Goal: Task Accomplishment & Management: Manage account settings

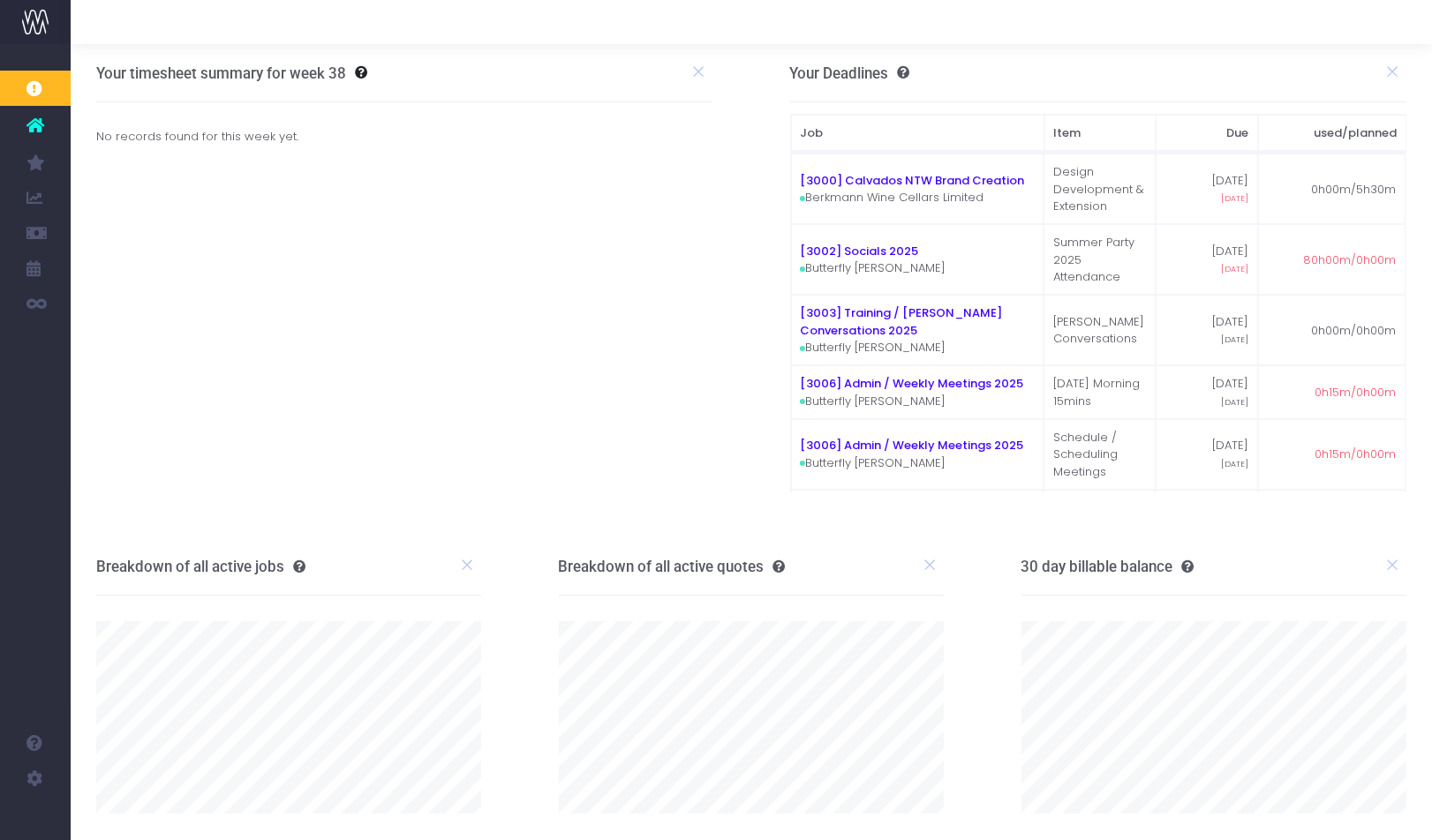
click at [40, 124] on icon at bounding box center [36, 125] width 18 height 23
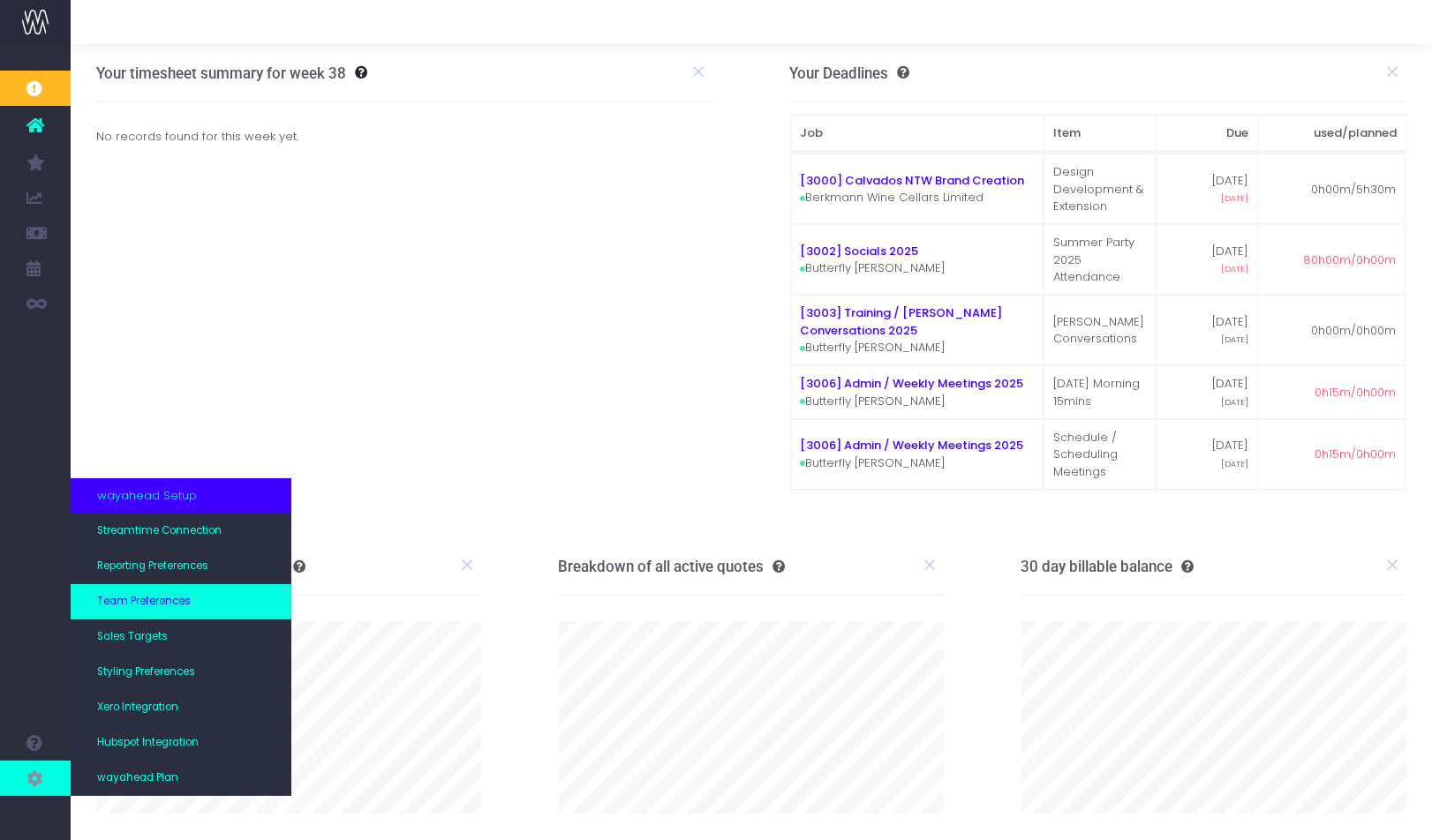
click at [172, 606] on span "Team Preferences" at bounding box center [144, 602] width 93 height 16
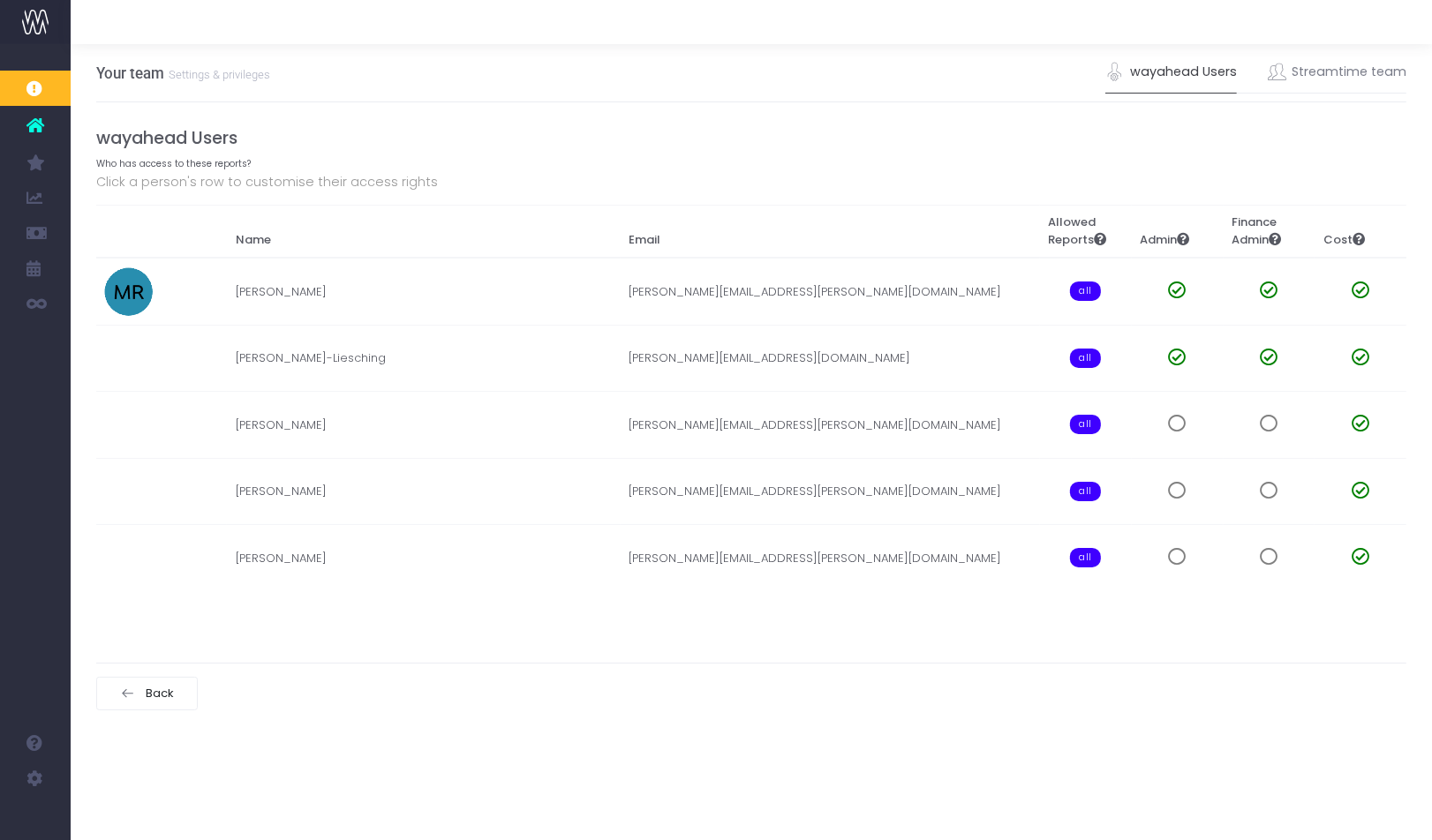
click at [40, 126] on icon at bounding box center [36, 125] width 18 height 23
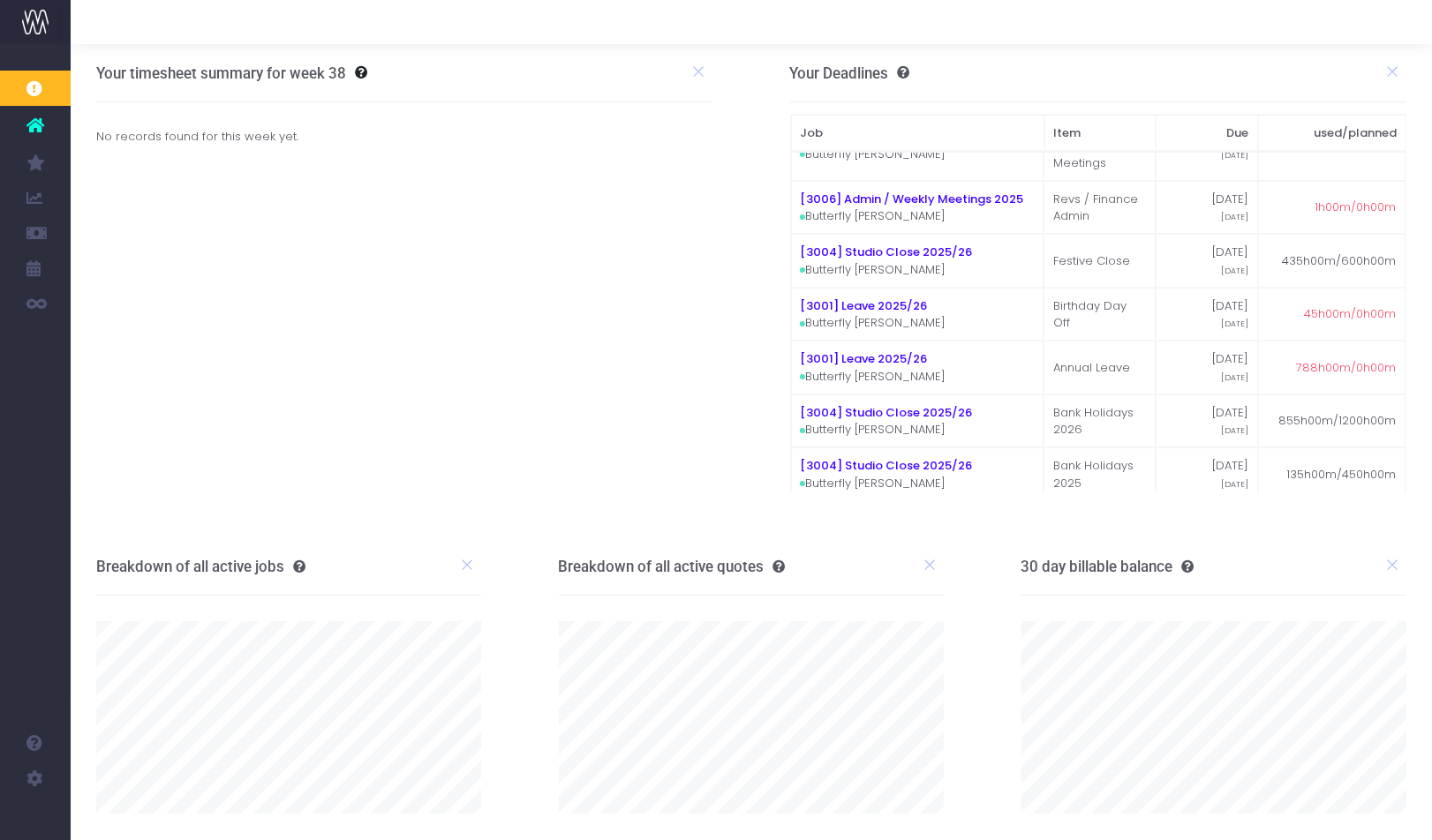
click at [40, 13] on img at bounding box center [35, 22] width 27 height 27
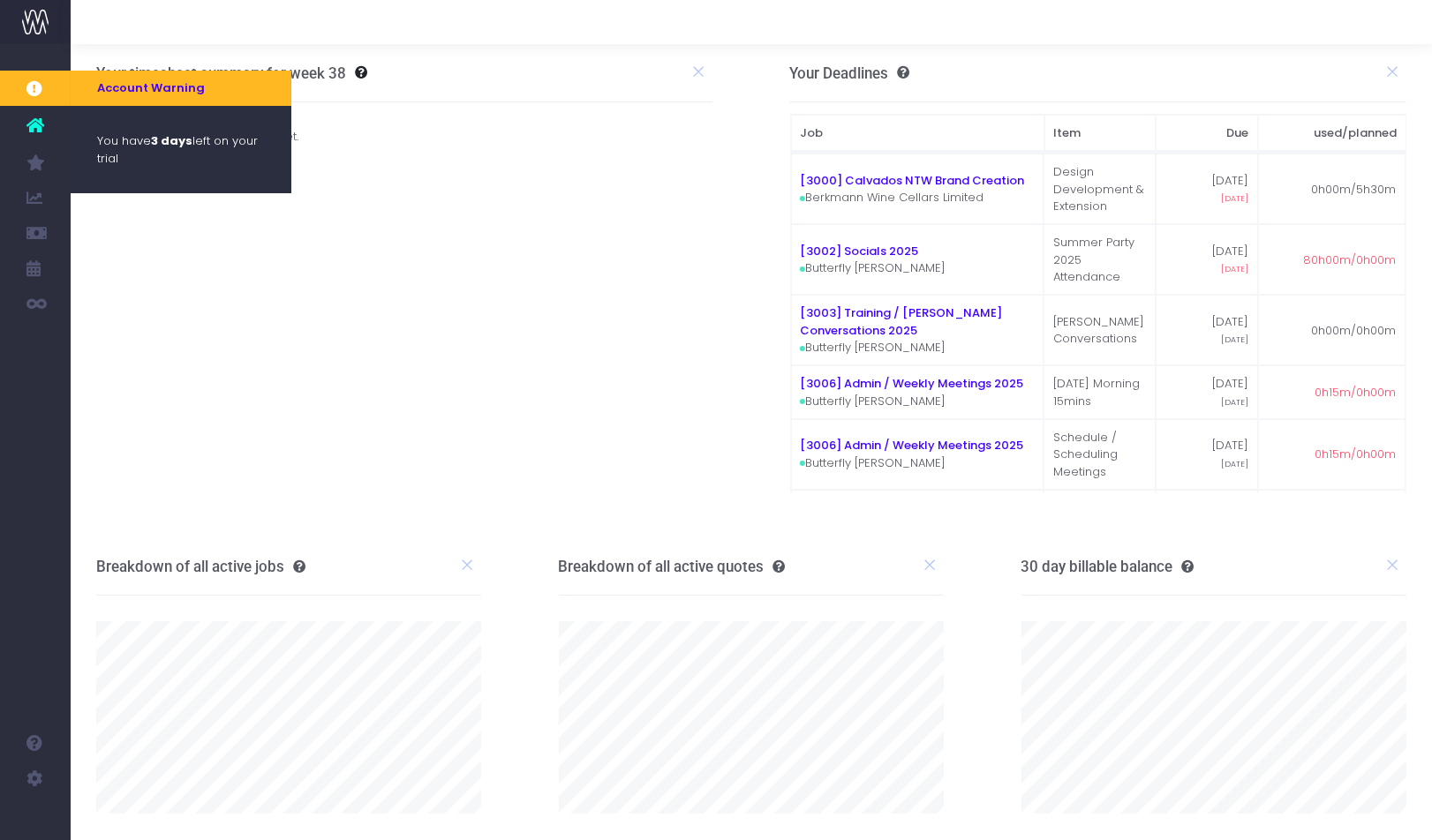
click at [44, 84] on icon at bounding box center [36, 88] width 18 height 20
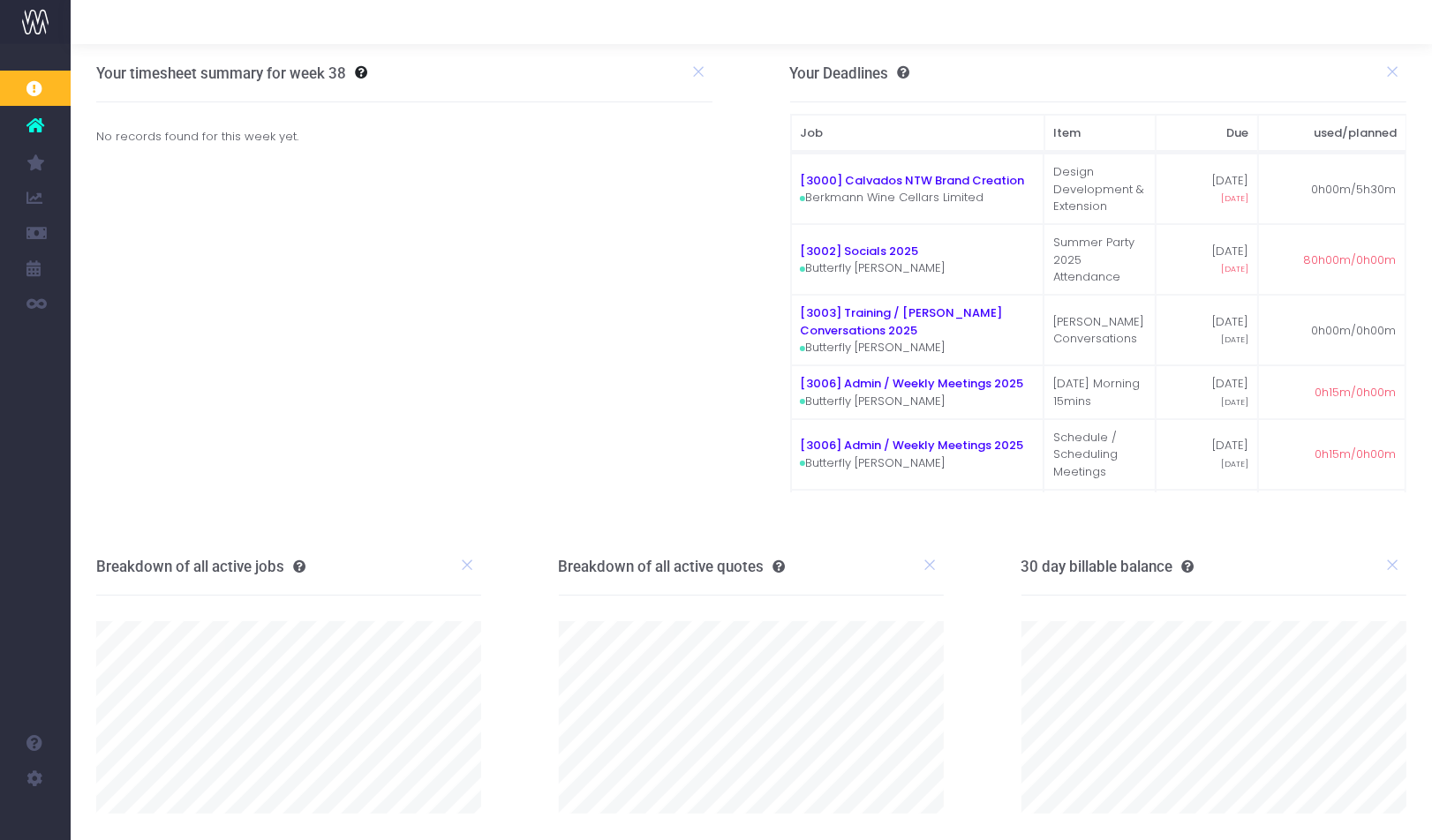
click at [35, 130] on icon at bounding box center [36, 125] width 18 height 23
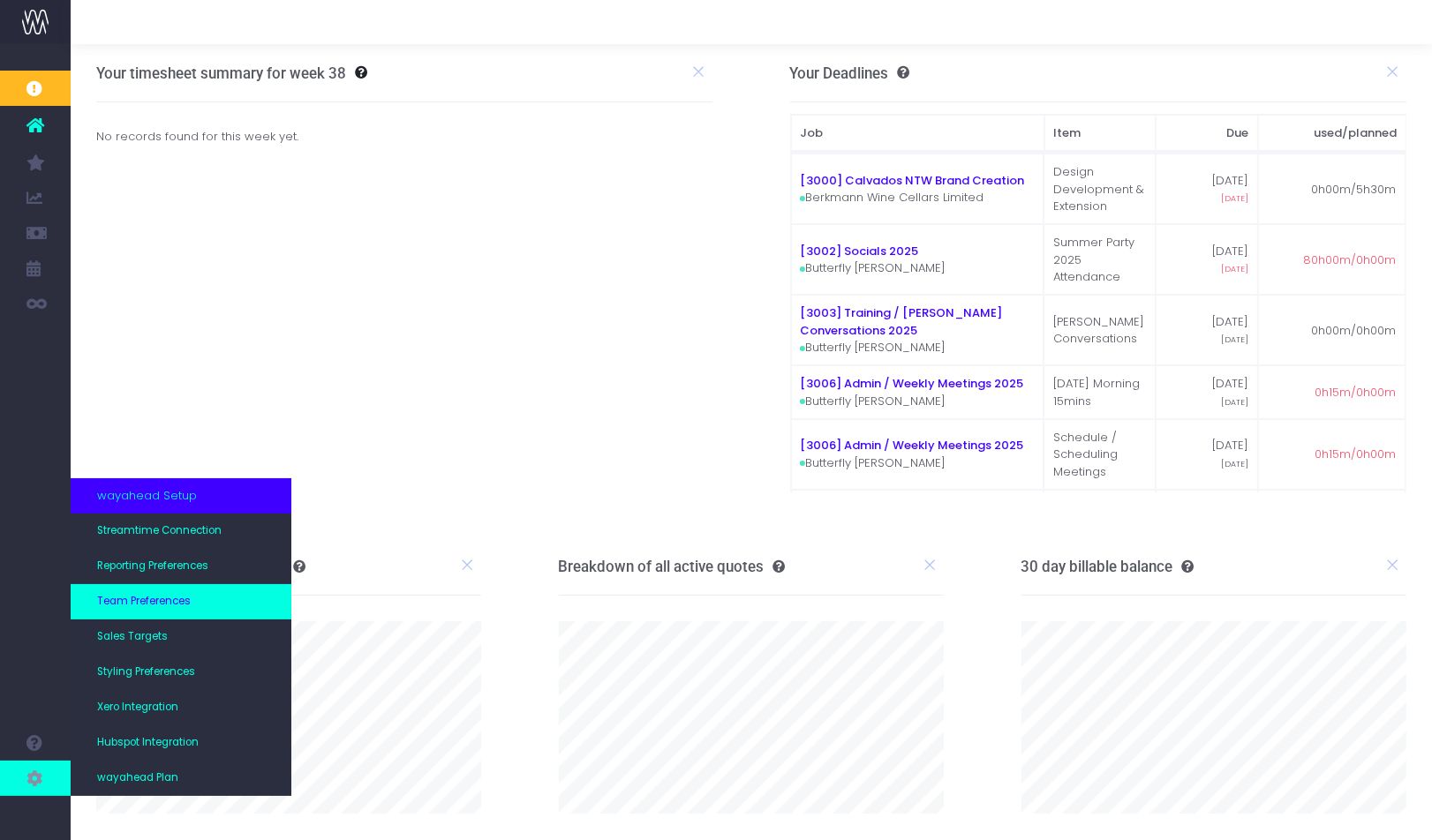
click at [165, 594] on span "Team Preferences" at bounding box center [144, 602] width 93 height 16
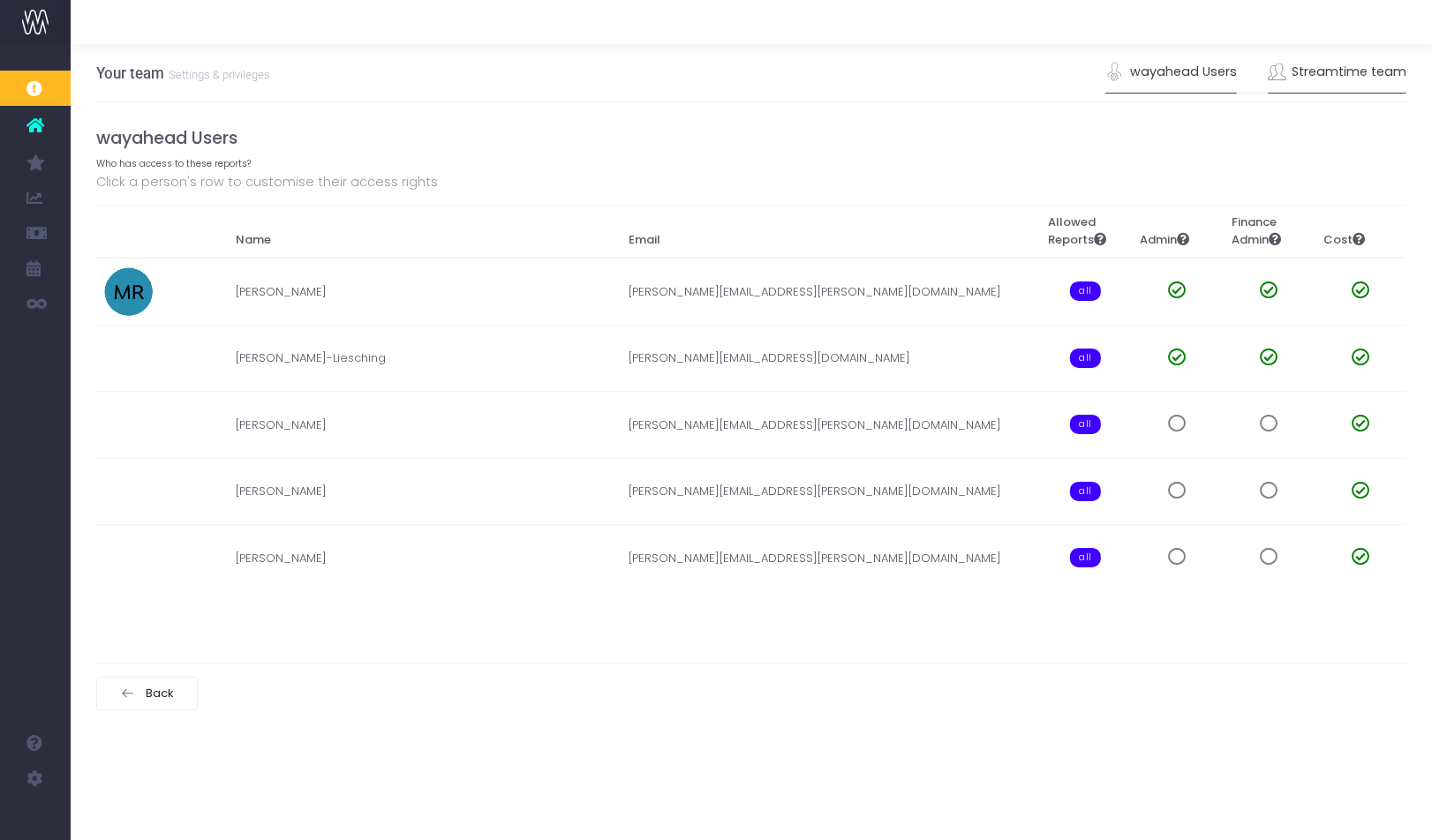
click at [1320, 81] on link "Streamtime team" at bounding box center [1338, 72] width 139 height 41
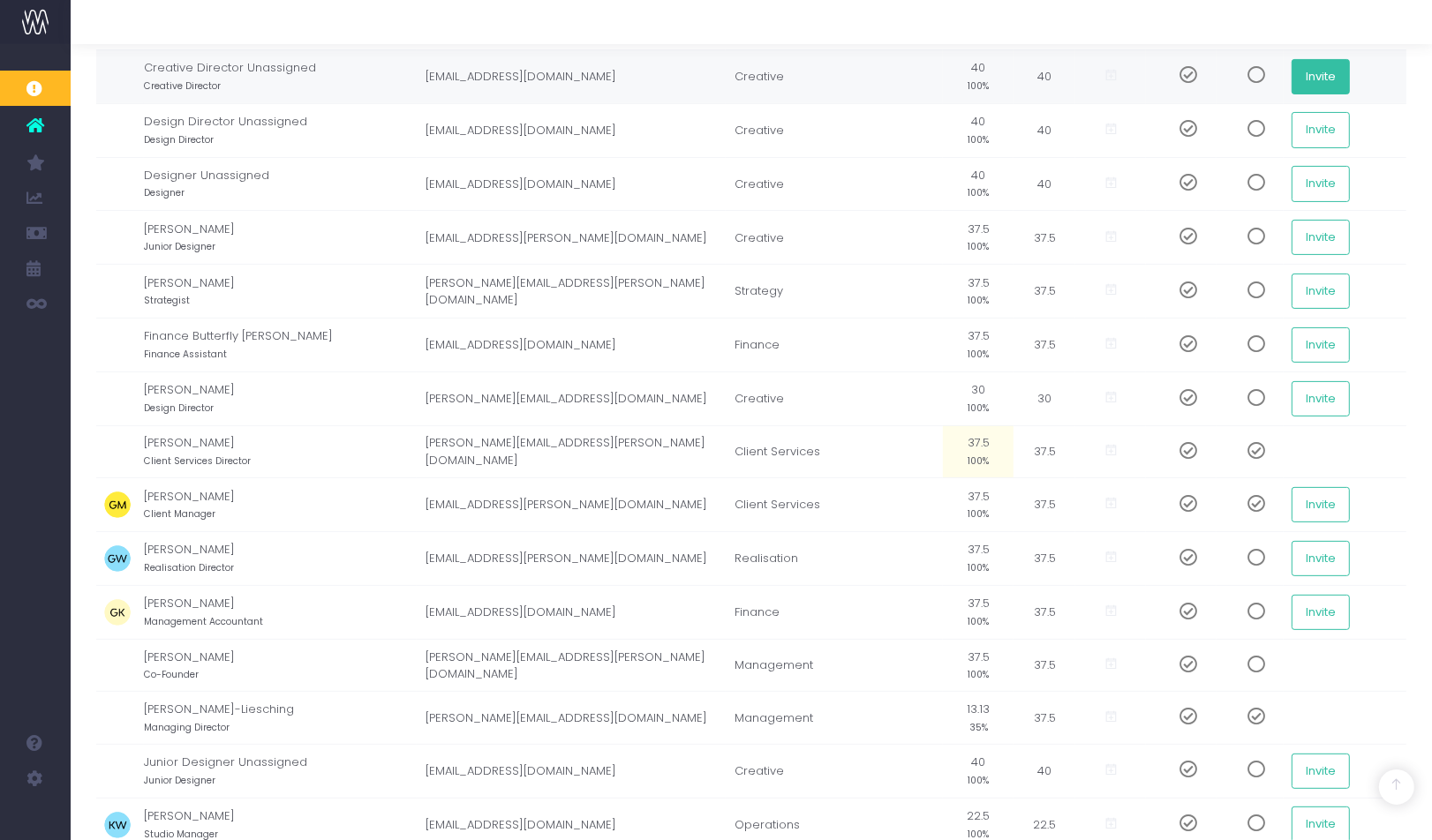
scroll to position [417, 0]
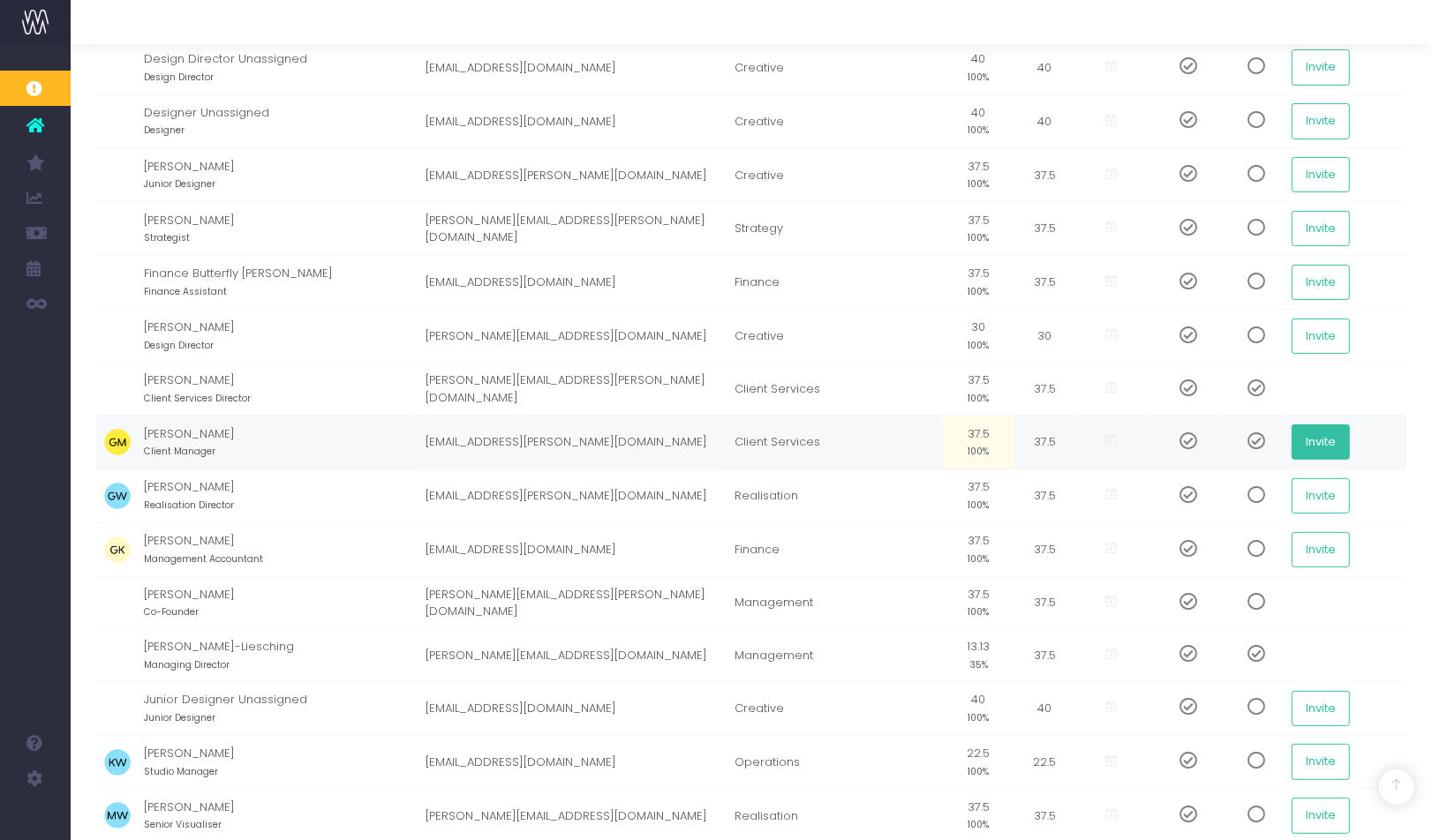
click at [1310, 425] on button "Invite" at bounding box center [1321, 442] width 59 height 36
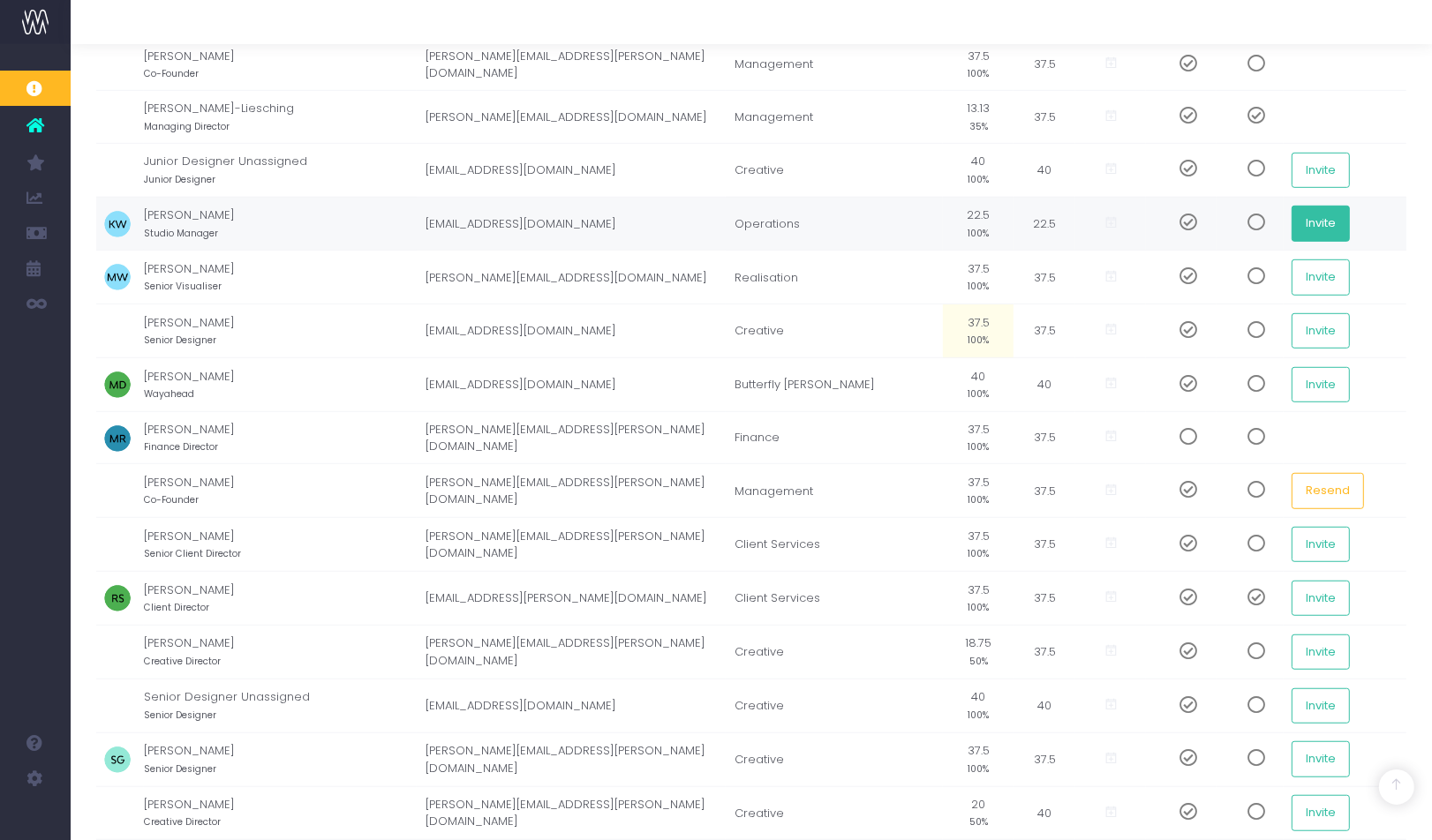
scroll to position [1040, 0]
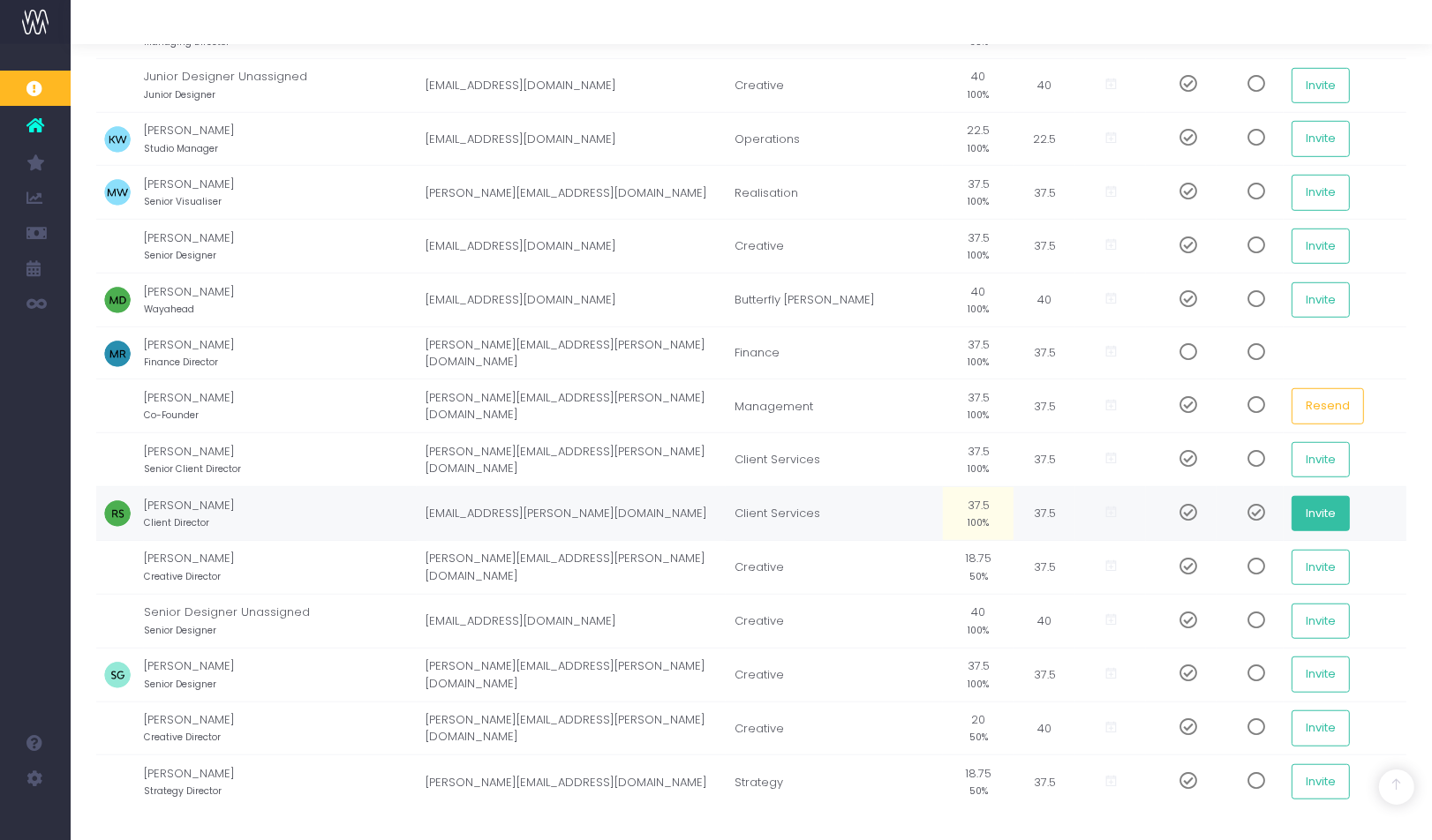
click at [1316, 496] on button "Invite" at bounding box center [1321, 514] width 59 height 36
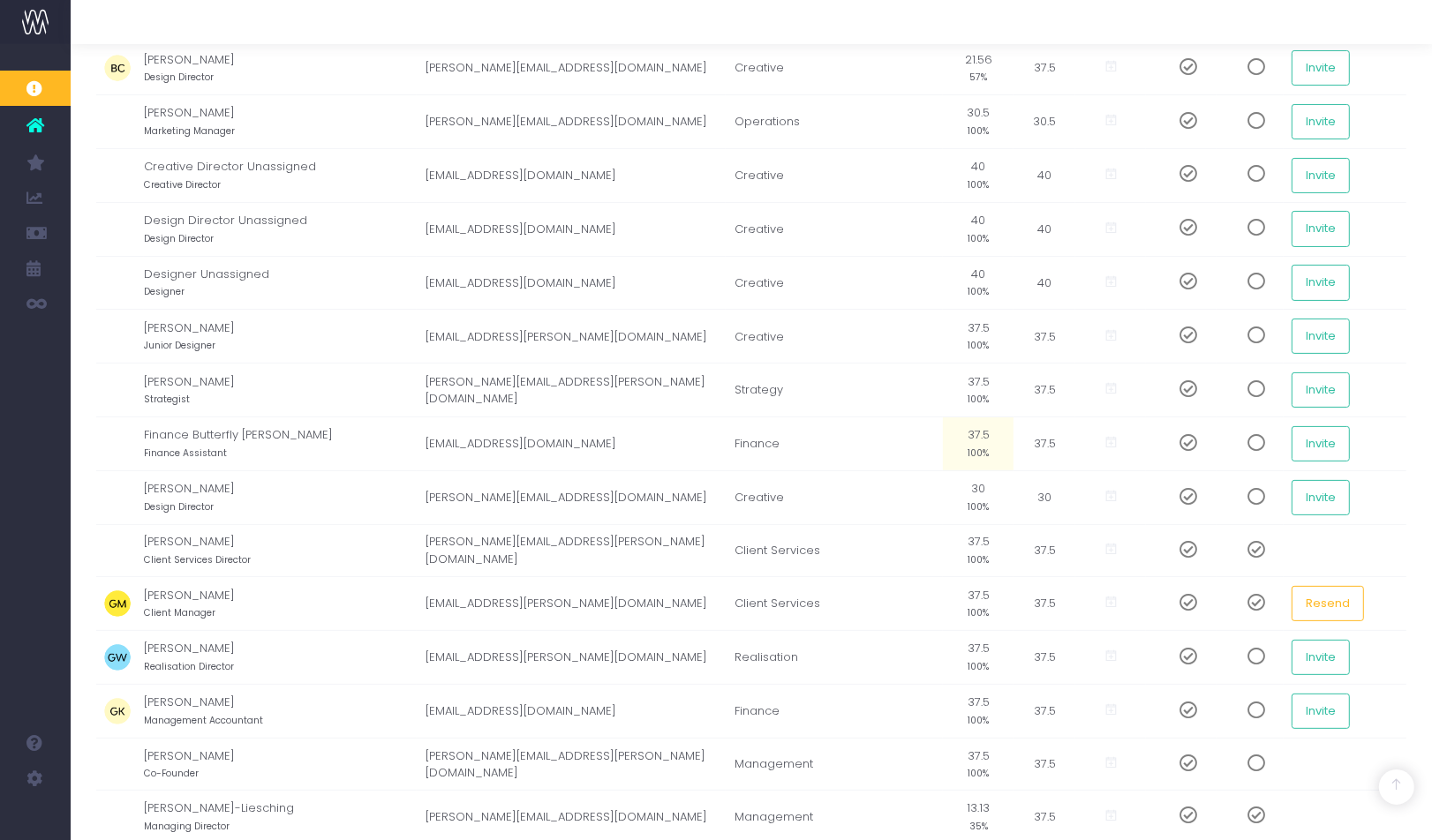
scroll to position [0, 0]
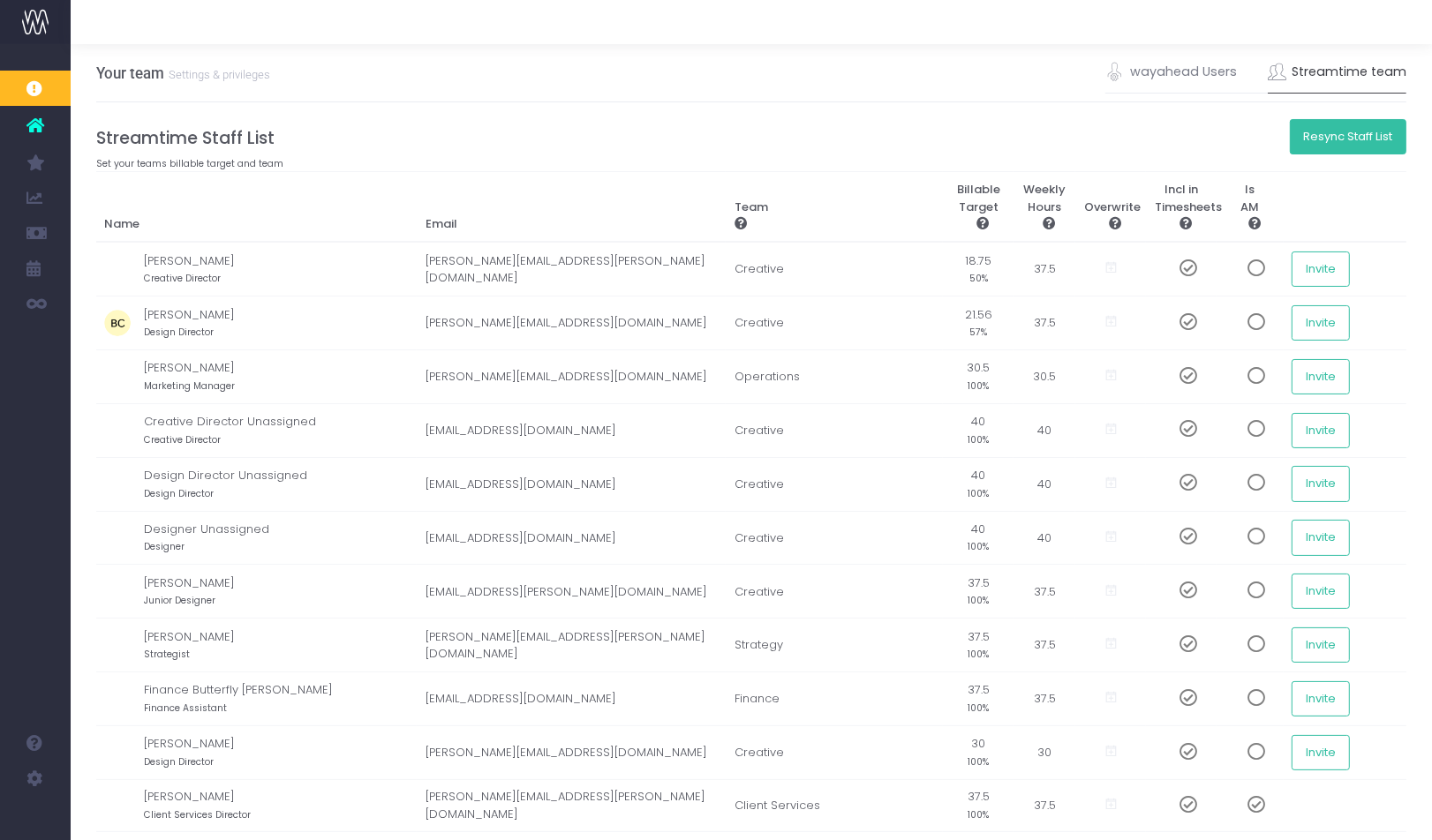
click at [1329, 141] on button "Resync Staff List" at bounding box center [1348, 137] width 117 height 36
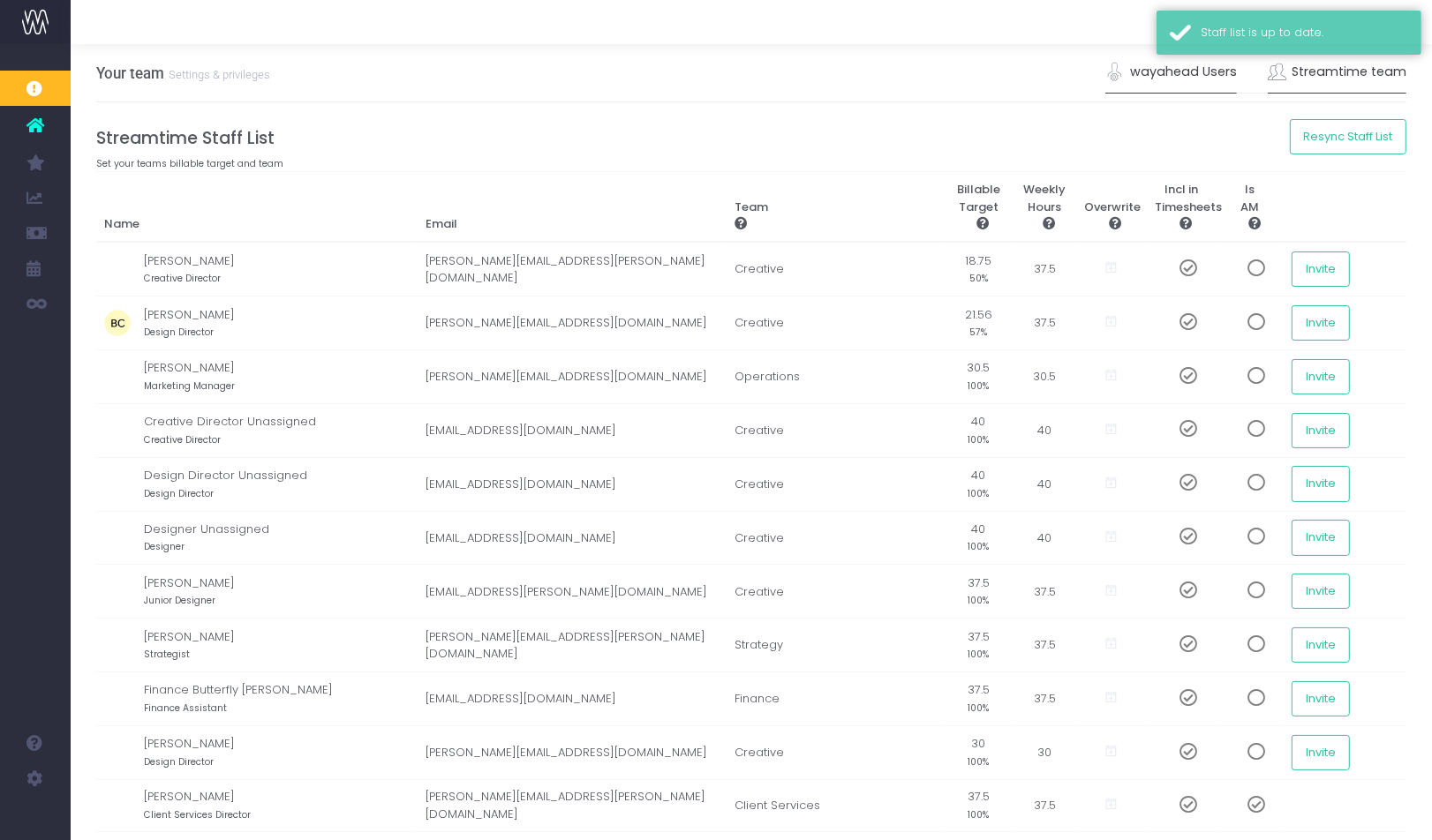
click at [1176, 65] on link "wayahead Users" at bounding box center [1171, 72] width 131 height 41
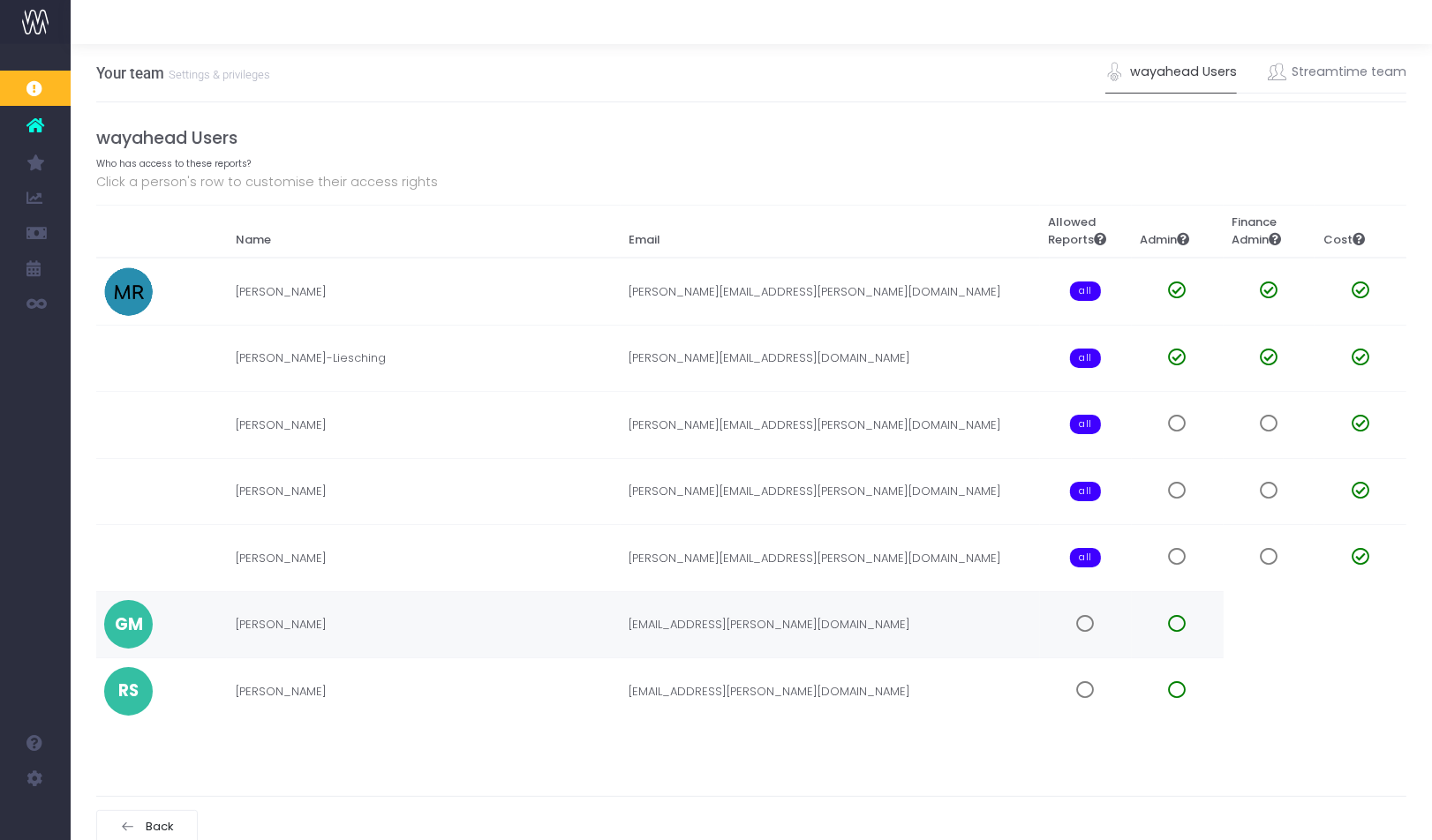
click at [1083, 626] on span at bounding box center [1086, 624] width 18 height 18
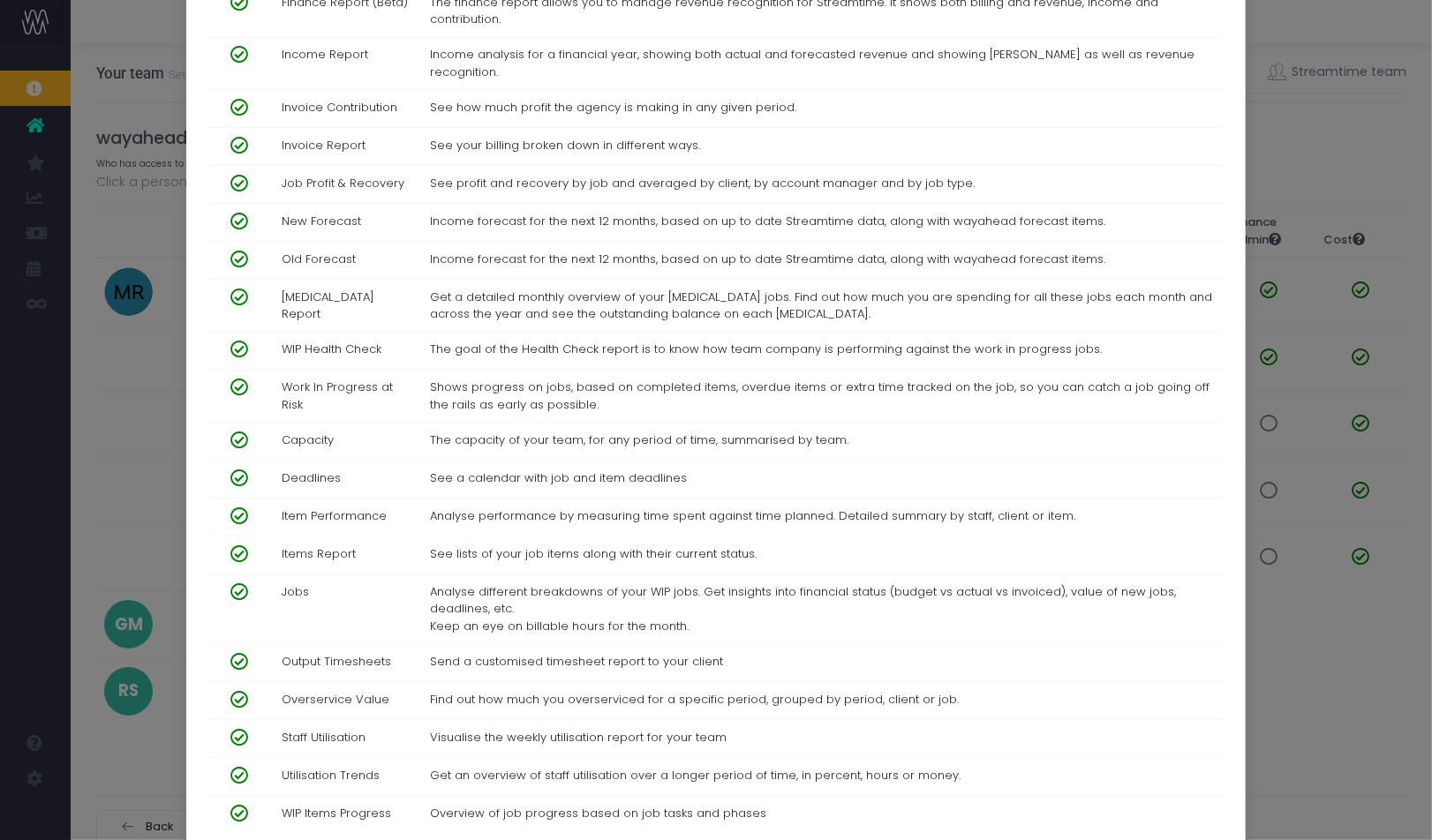
scroll to position [684, 0]
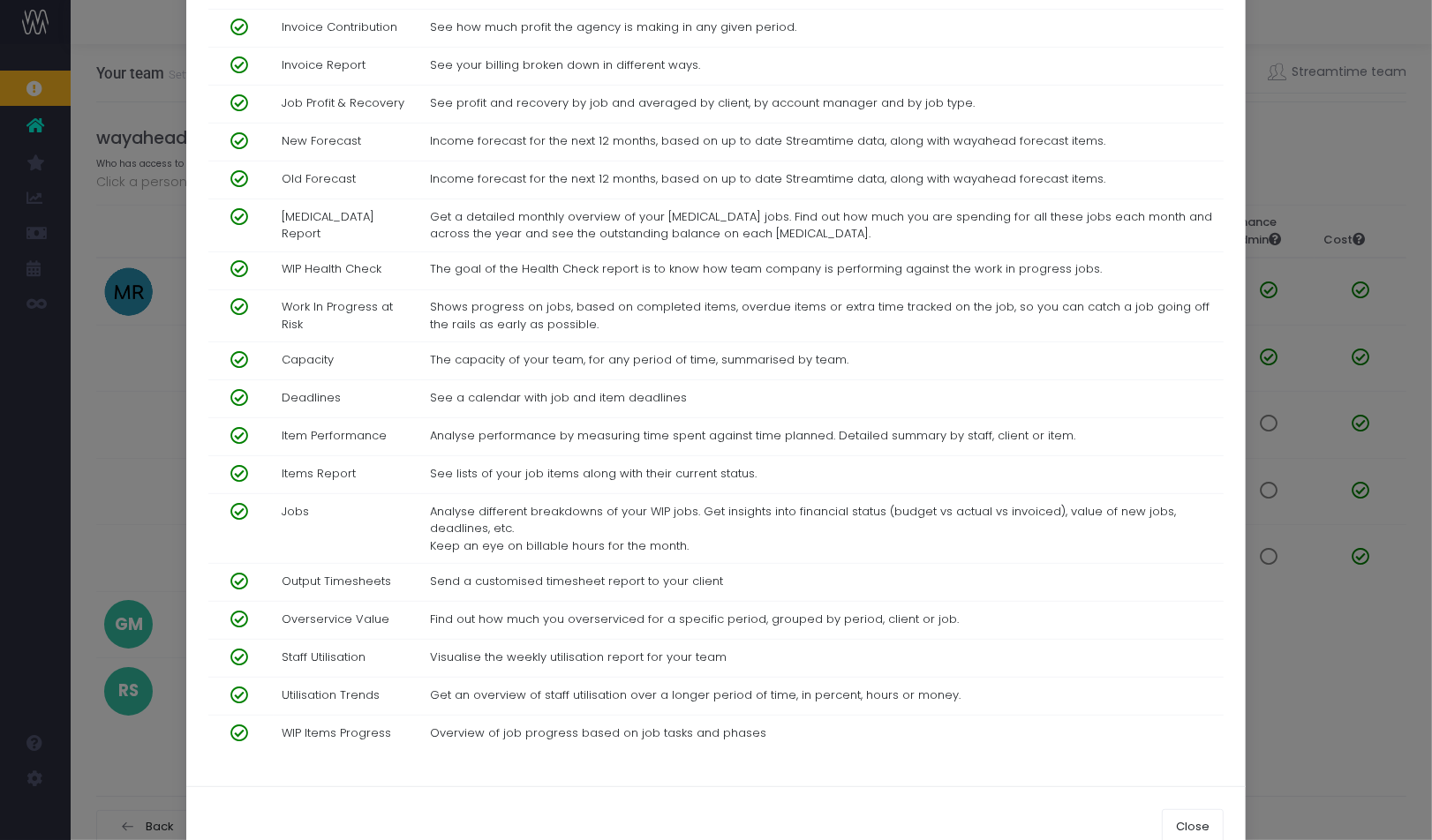
click at [239, 687] on span at bounding box center [232, 696] width 31 height 18
click at [239, 649] on span at bounding box center [232, 658] width 31 height 18
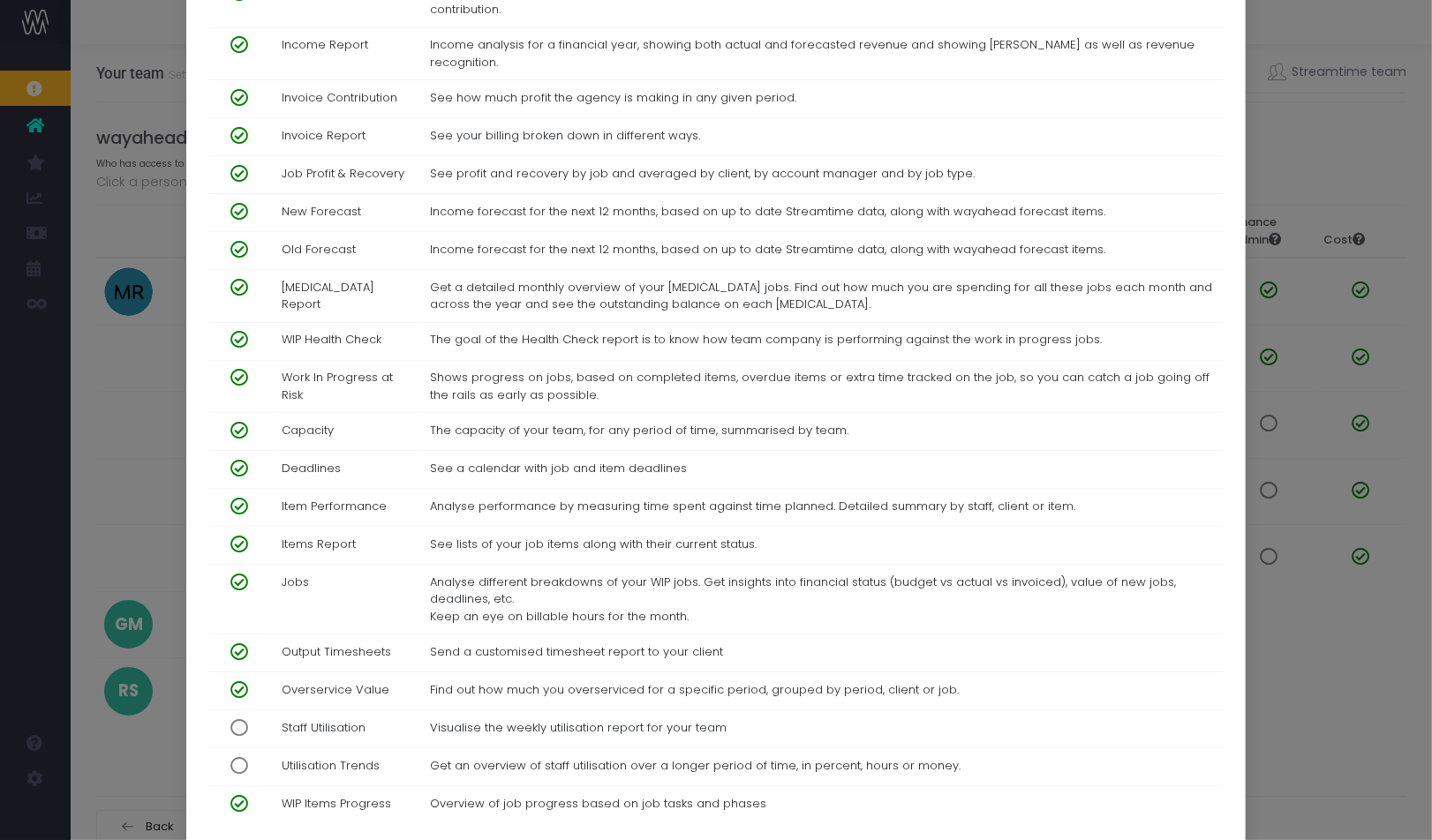
scroll to position [598, 0]
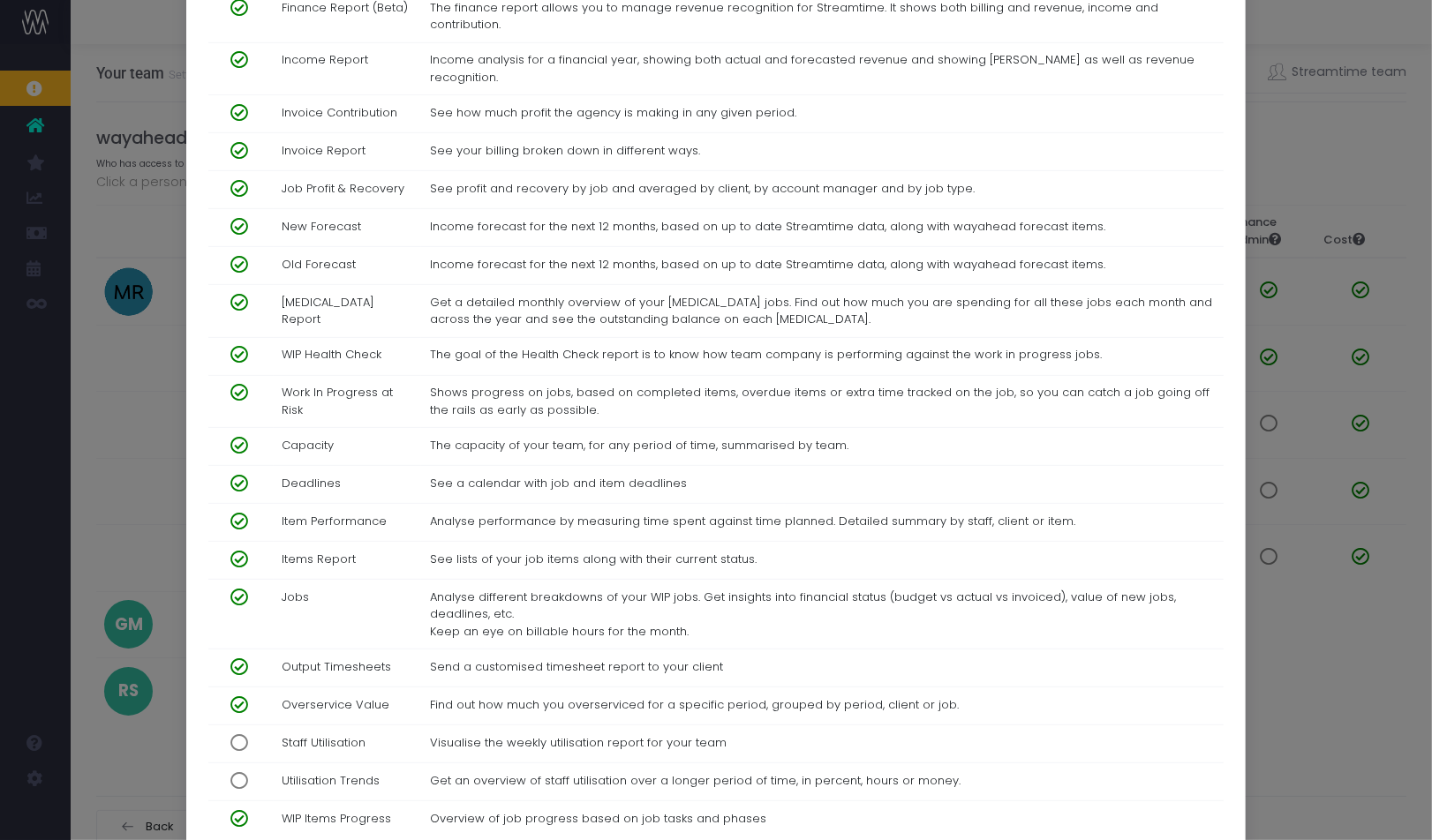
click at [241, 437] on span at bounding box center [232, 446] width 31 height 18
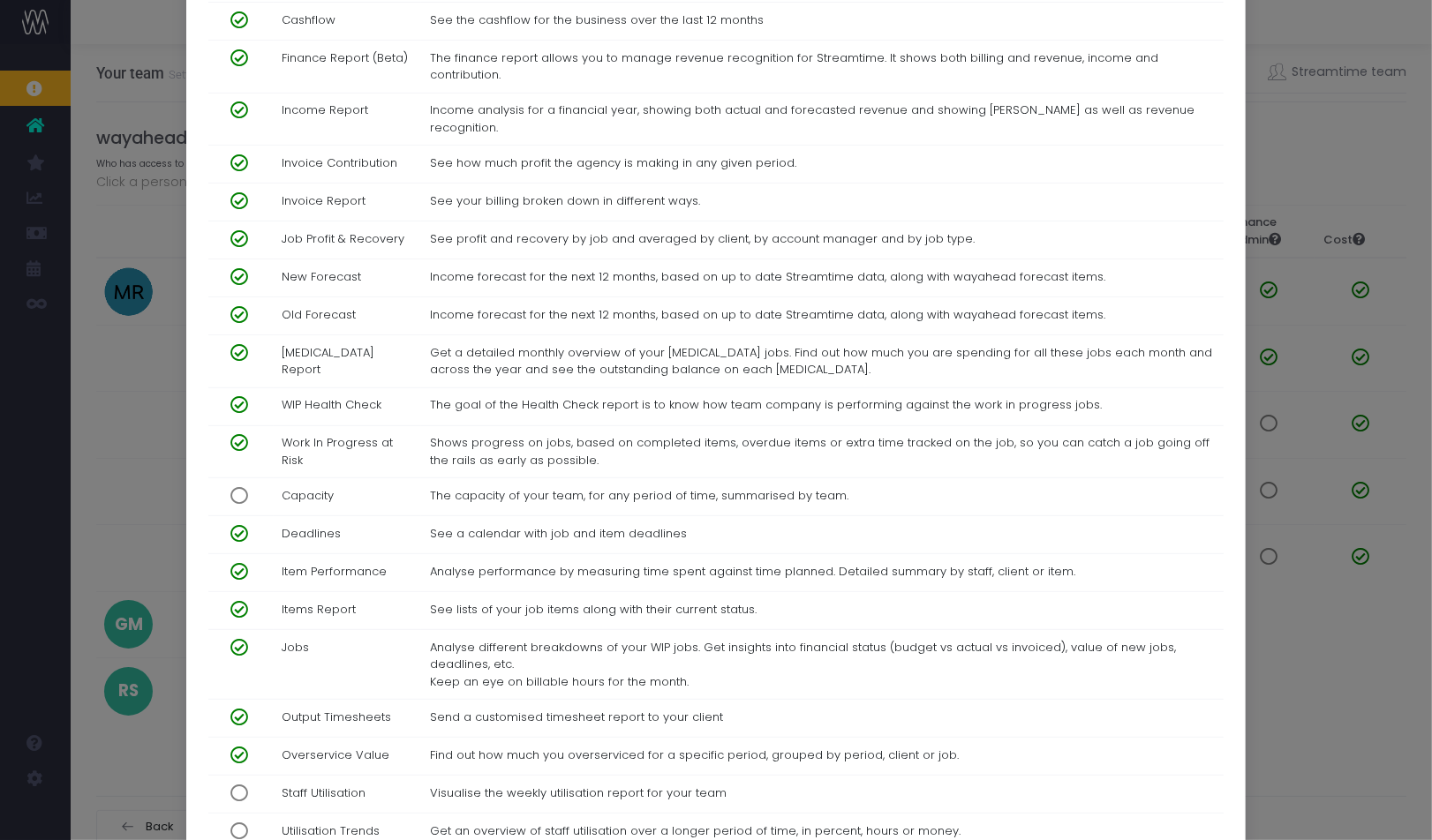
scroll to position [544, 0]
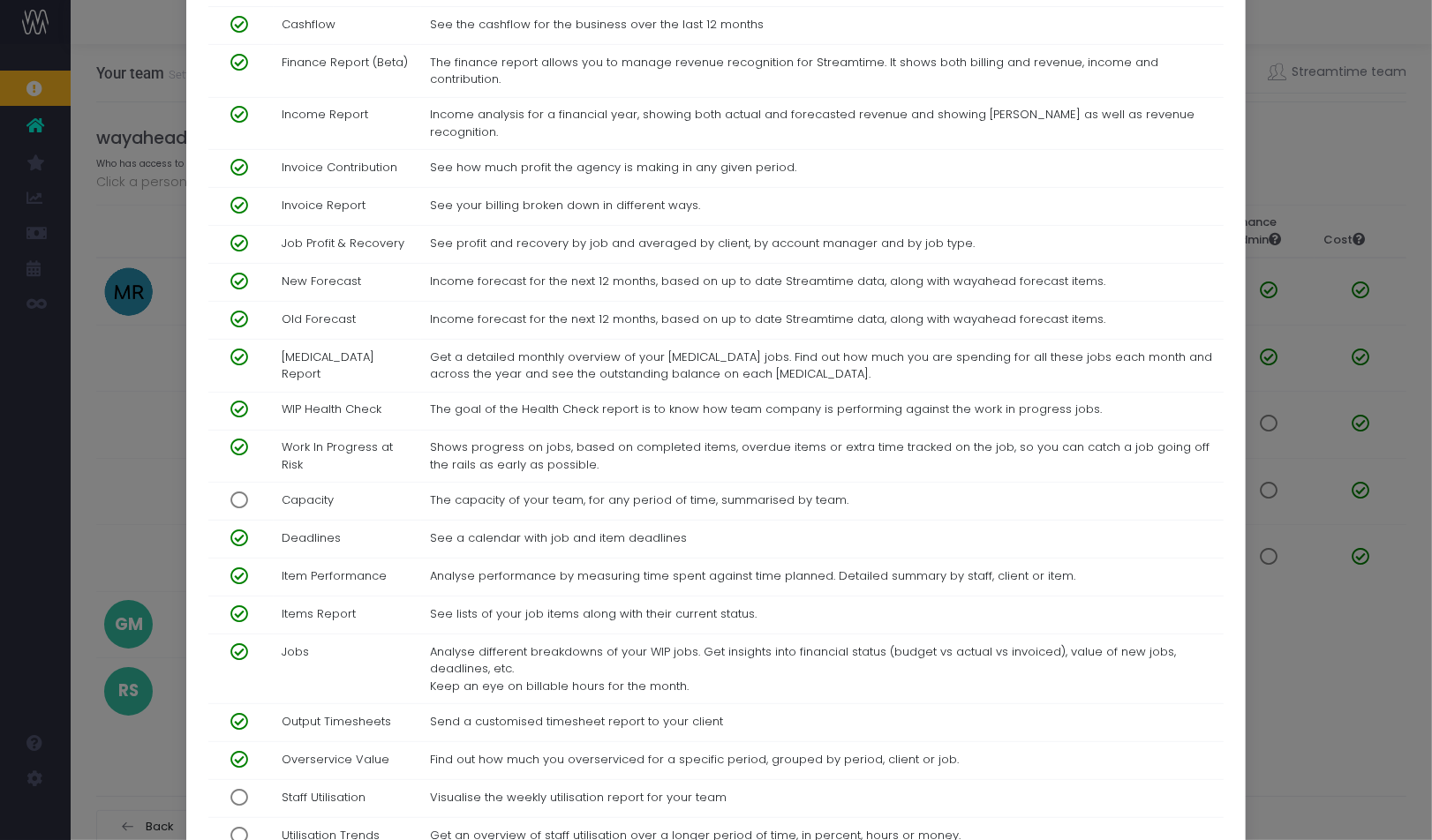
click at [239, 530] on span at bounding box center [232, 539] width 31 height 18
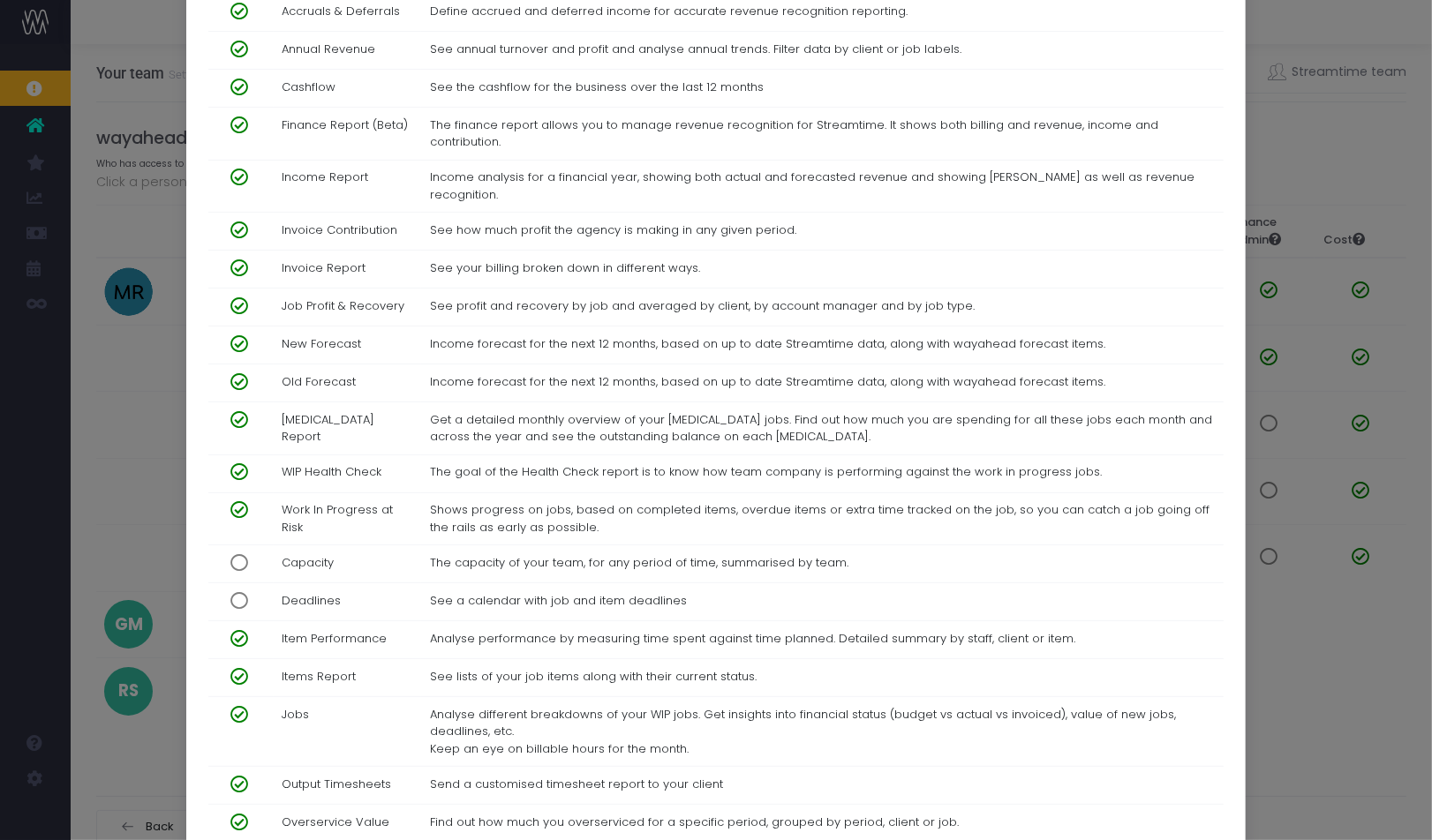
scroll to position [473, 0]
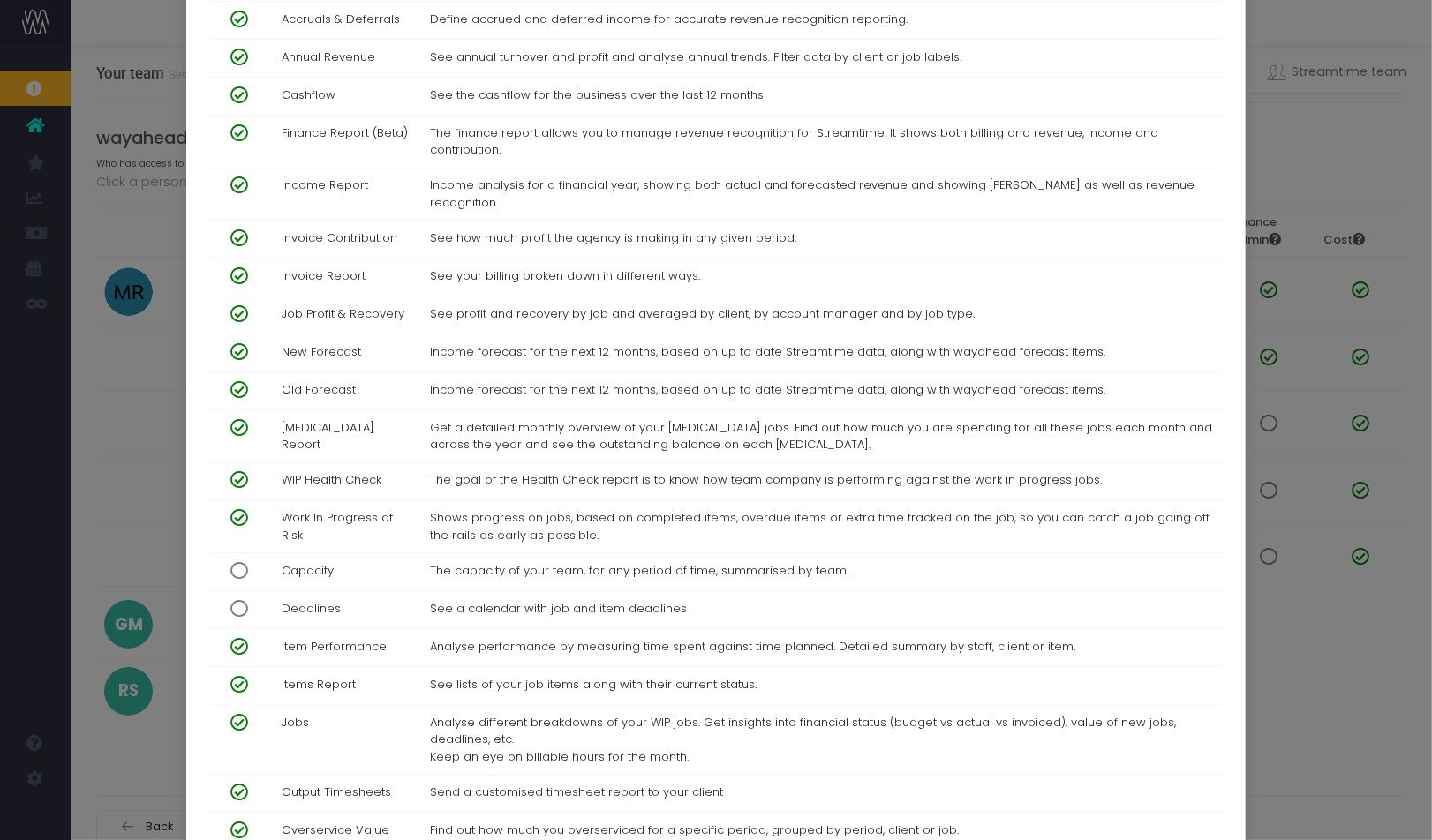
click at [237, 471] on span at bounding box center [232, 480] width 31 height 18
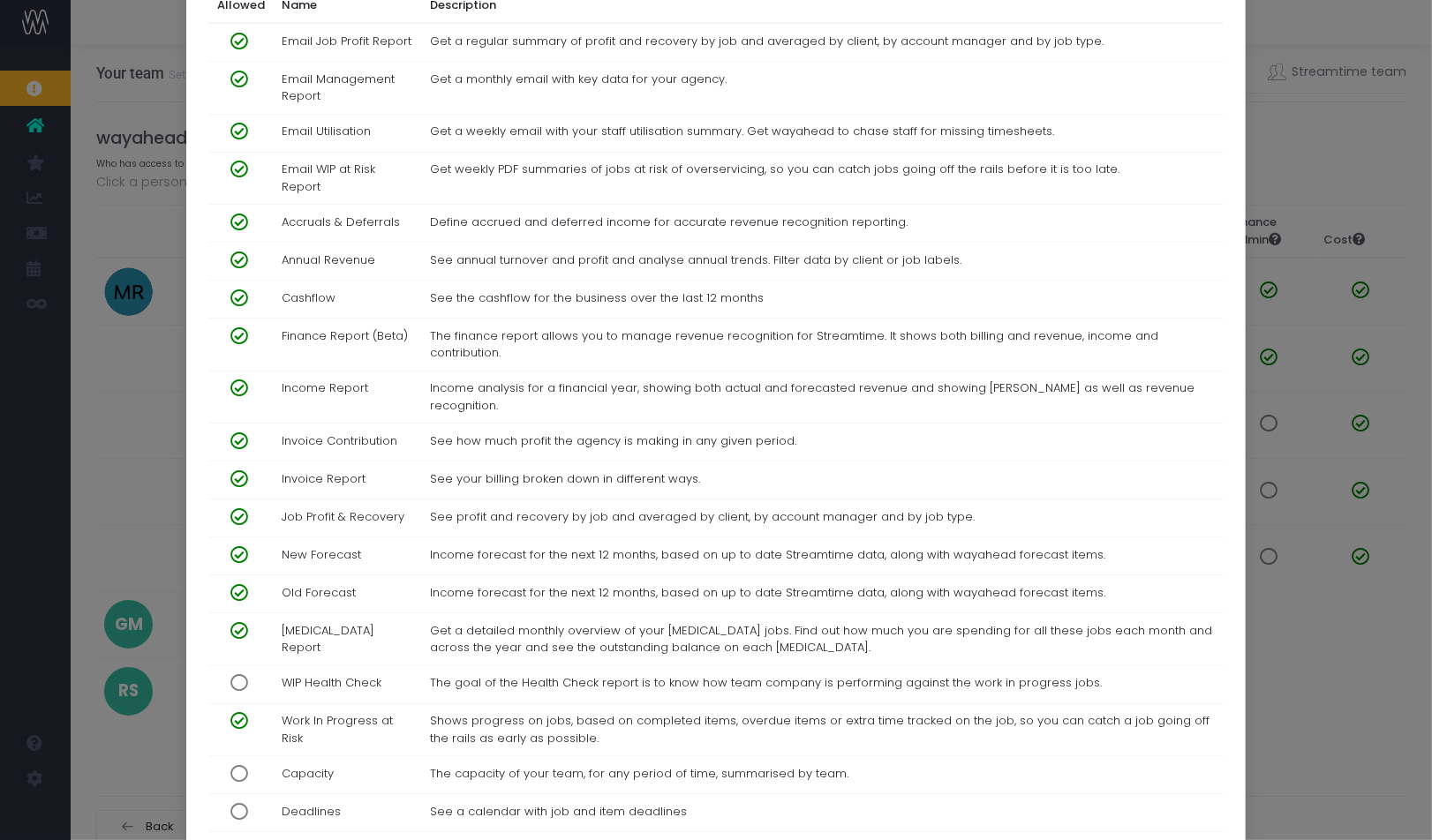
scroll to position [269, 0]
click at [240, 297] on span at bounding box center [232, 299] width 31 height 18
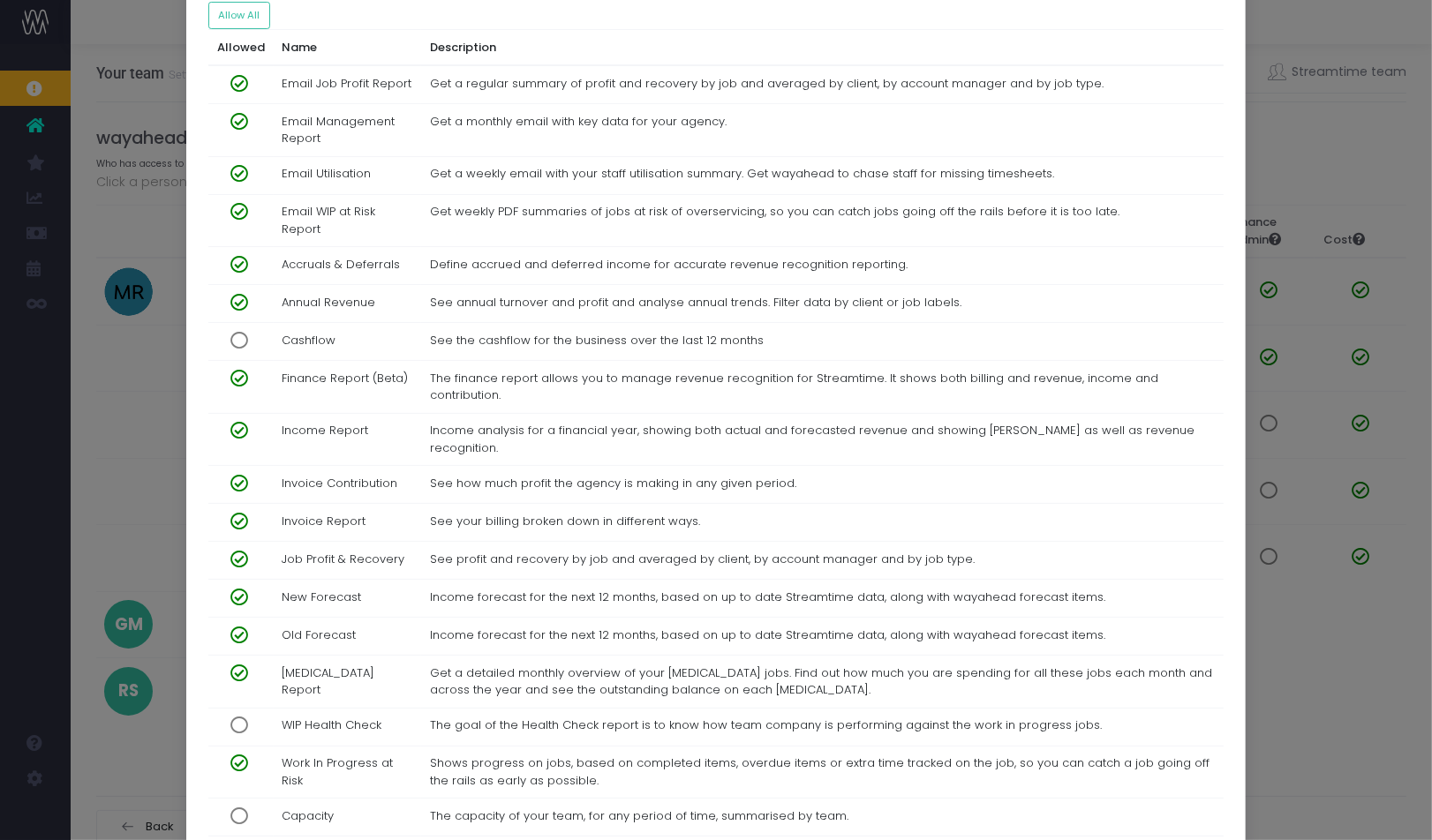
scroll to position [229, 0]
click at [239, 262] on span at bounding box center [232, 264] width 31 height 18
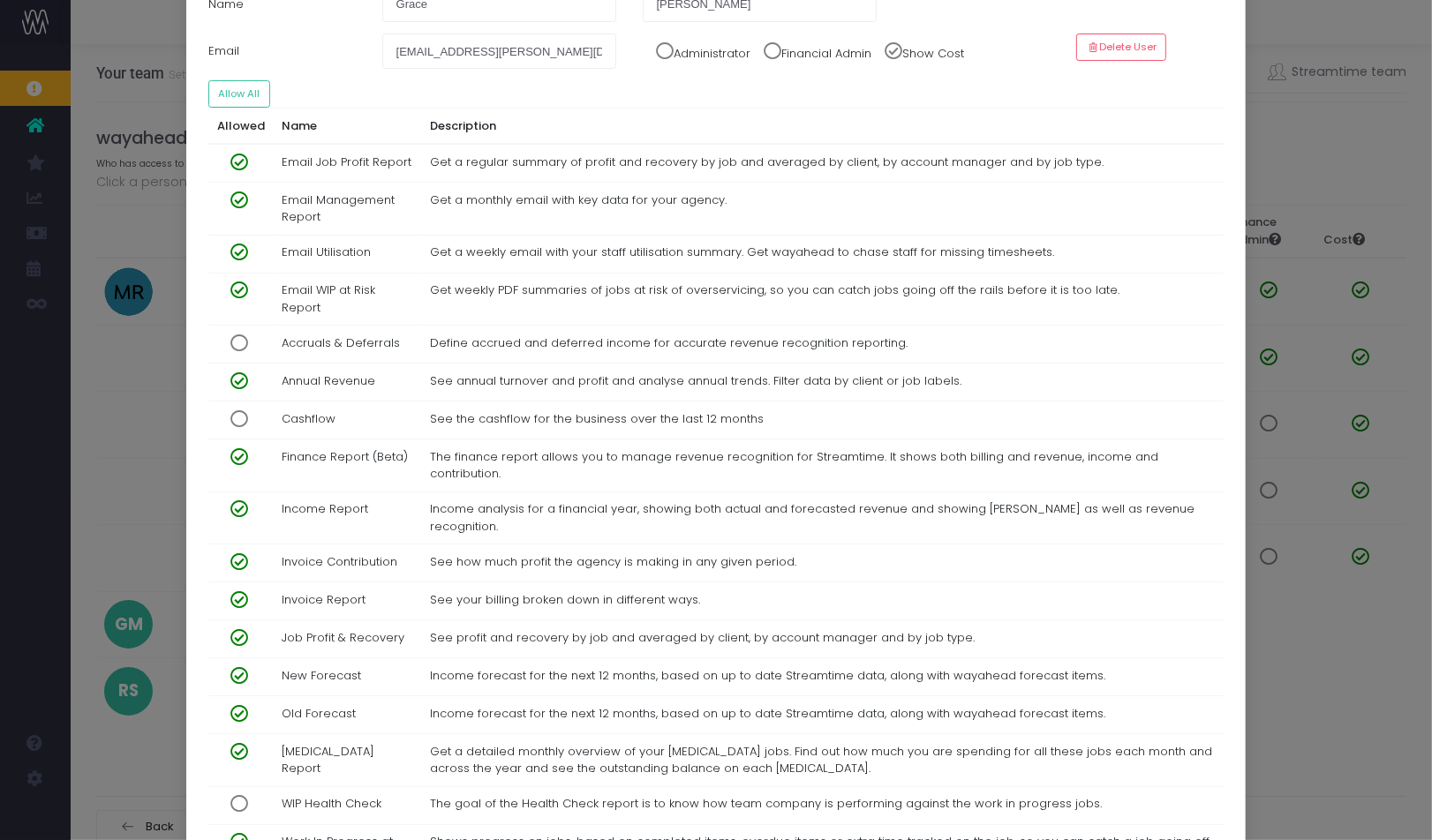
scroll to position [146, 0]
click at [245, 161] on span at bounding box center [232, 166] width 31 height 18
click at [239, 201] on span at bounding box center [232, 204] width 31 height 18
click at [239, 256] on span at bounding box center [232, 256] width 31 height 18
click at [238, 288] on span at bounding box center [232, 294] width 31 height 18
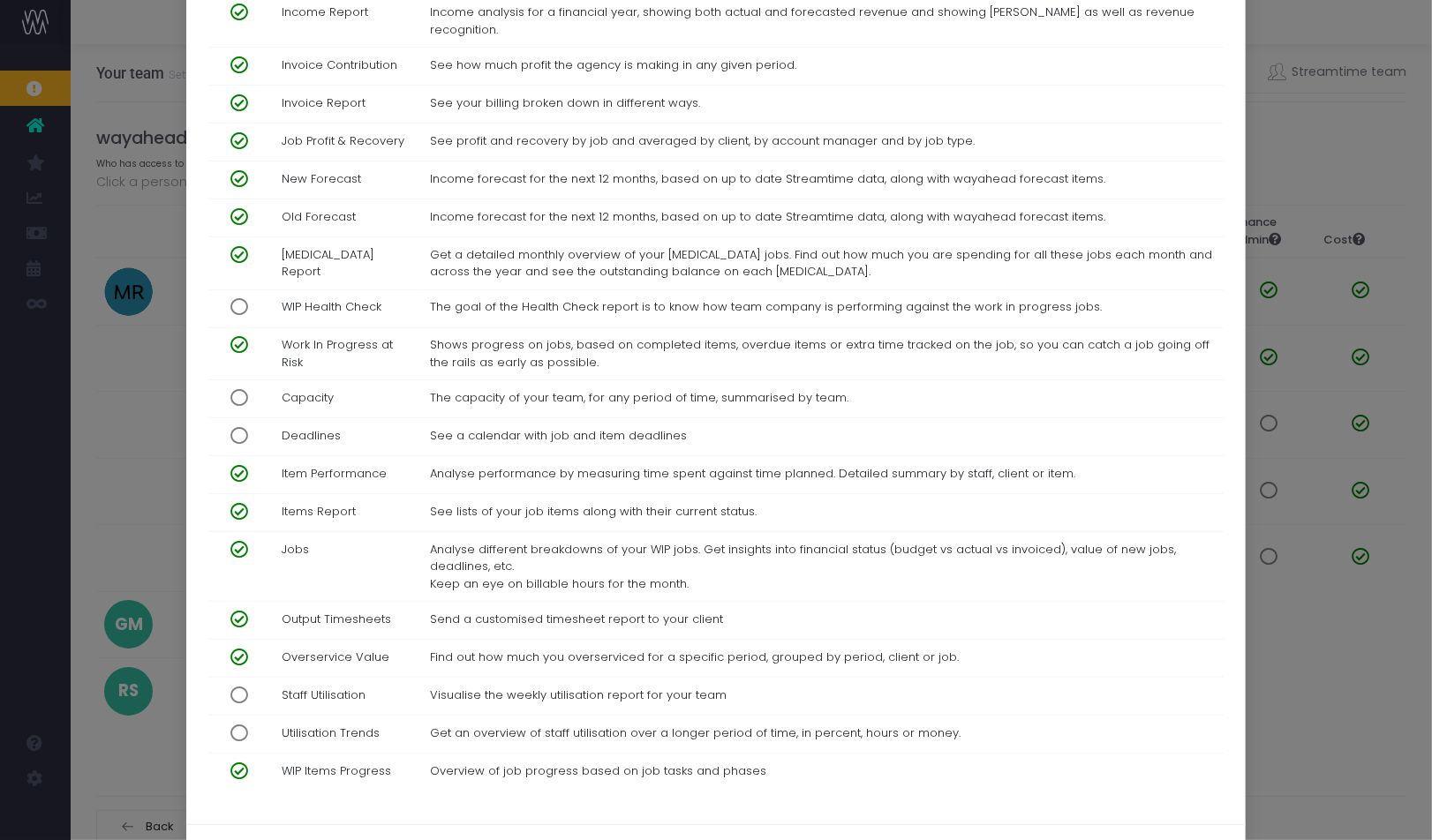
scroll to position [684, 0]
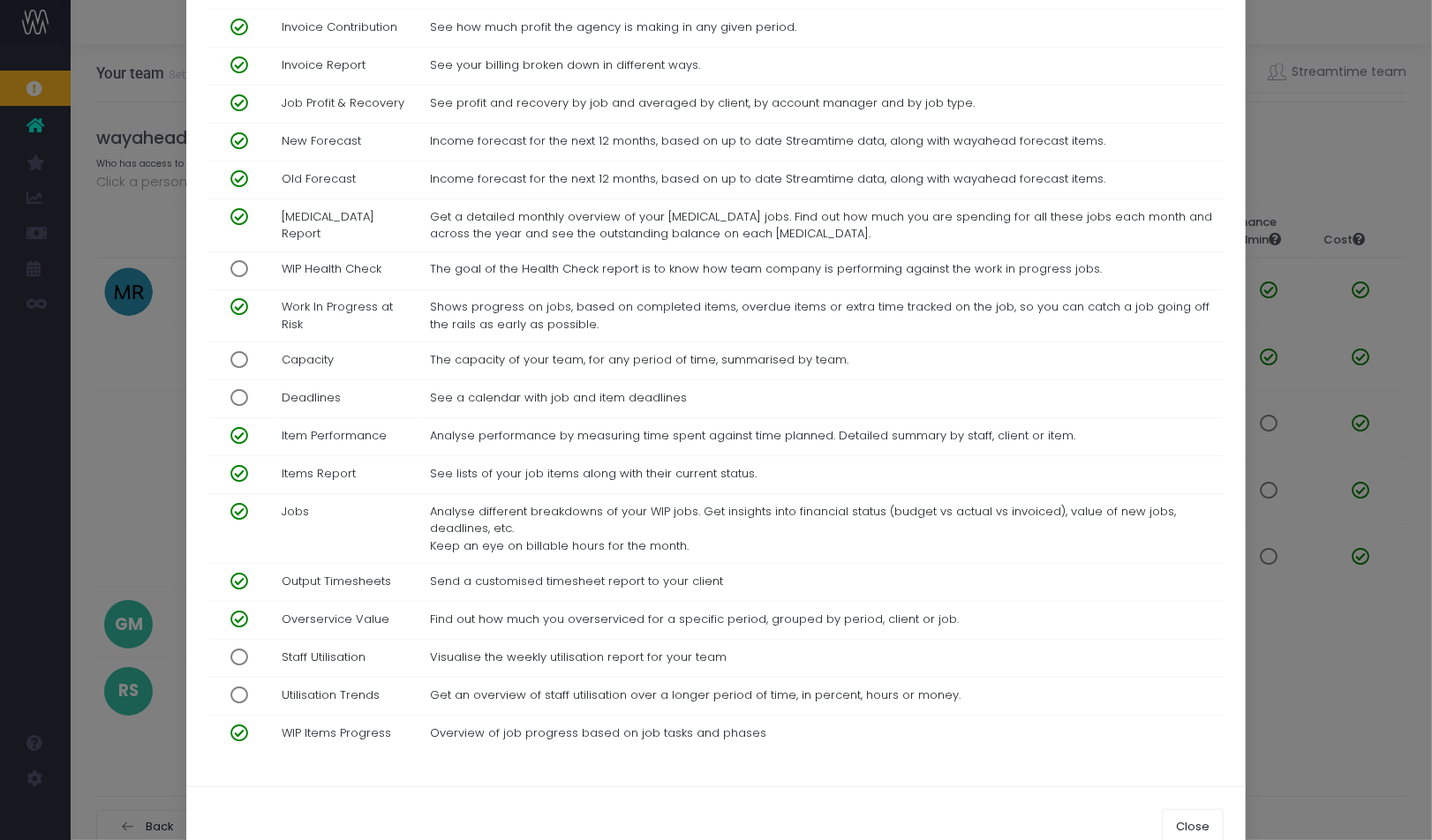
click at [239, 390] on span at bounding box center [232, 399] width 31 height 18
click at [241, 573] on span at bounding box center [232, 582] width 31 height 18
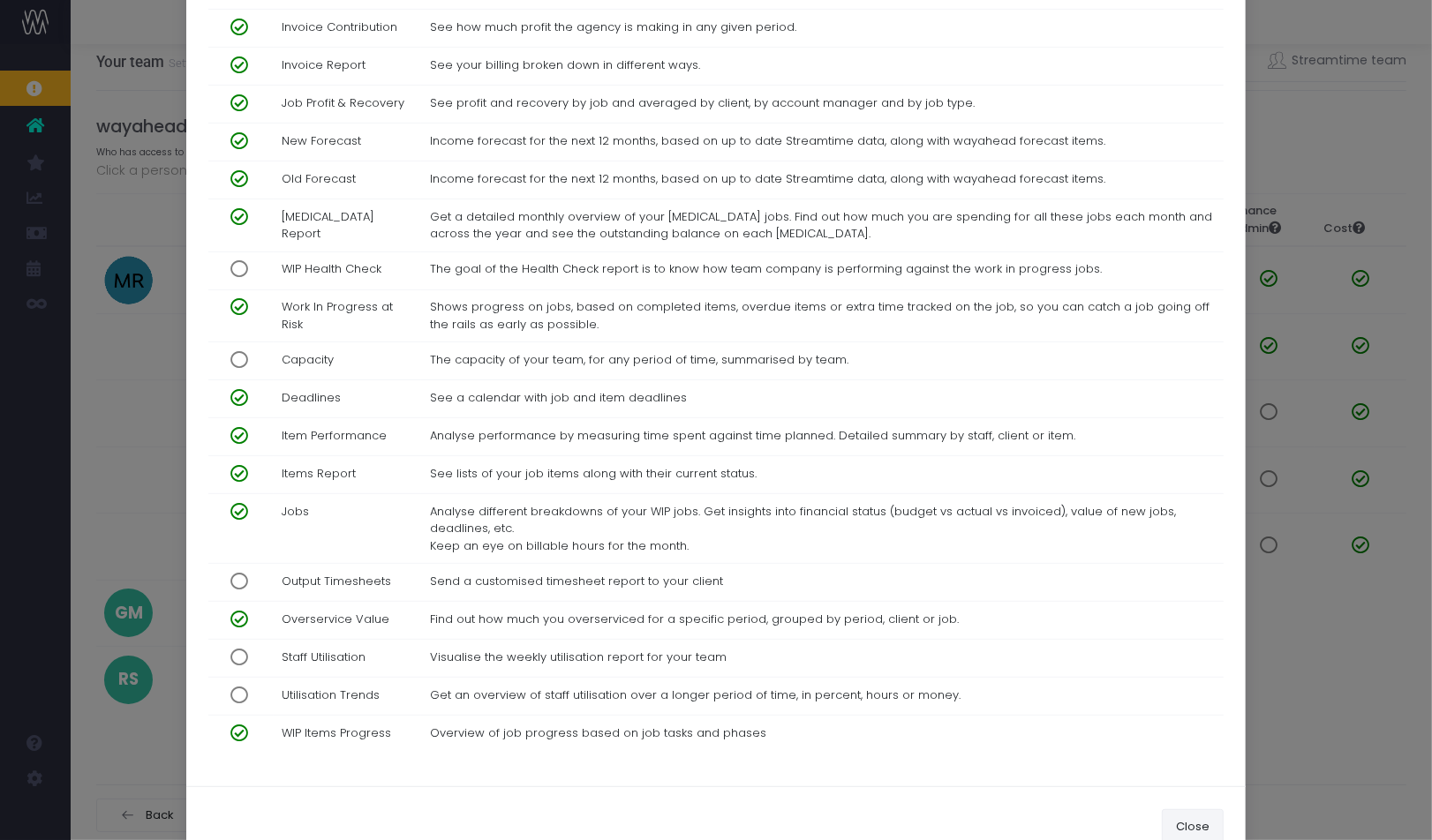
click at [1189, 809] on button "Close" at bounding box center [1193, 827] width 62 height 36
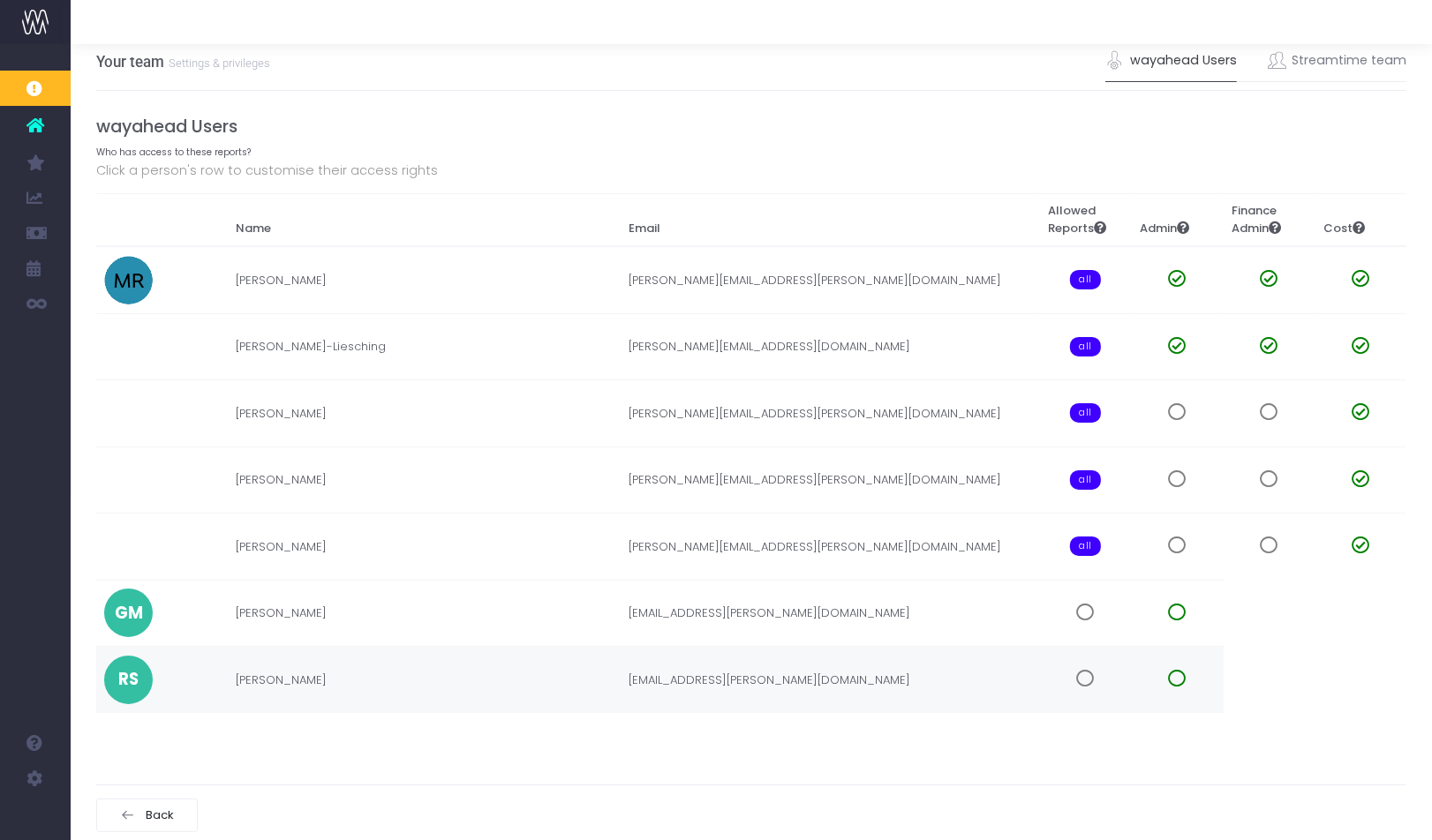
click at [1085, 665] on td at bounding box center [1086, 680] width 91 height 67
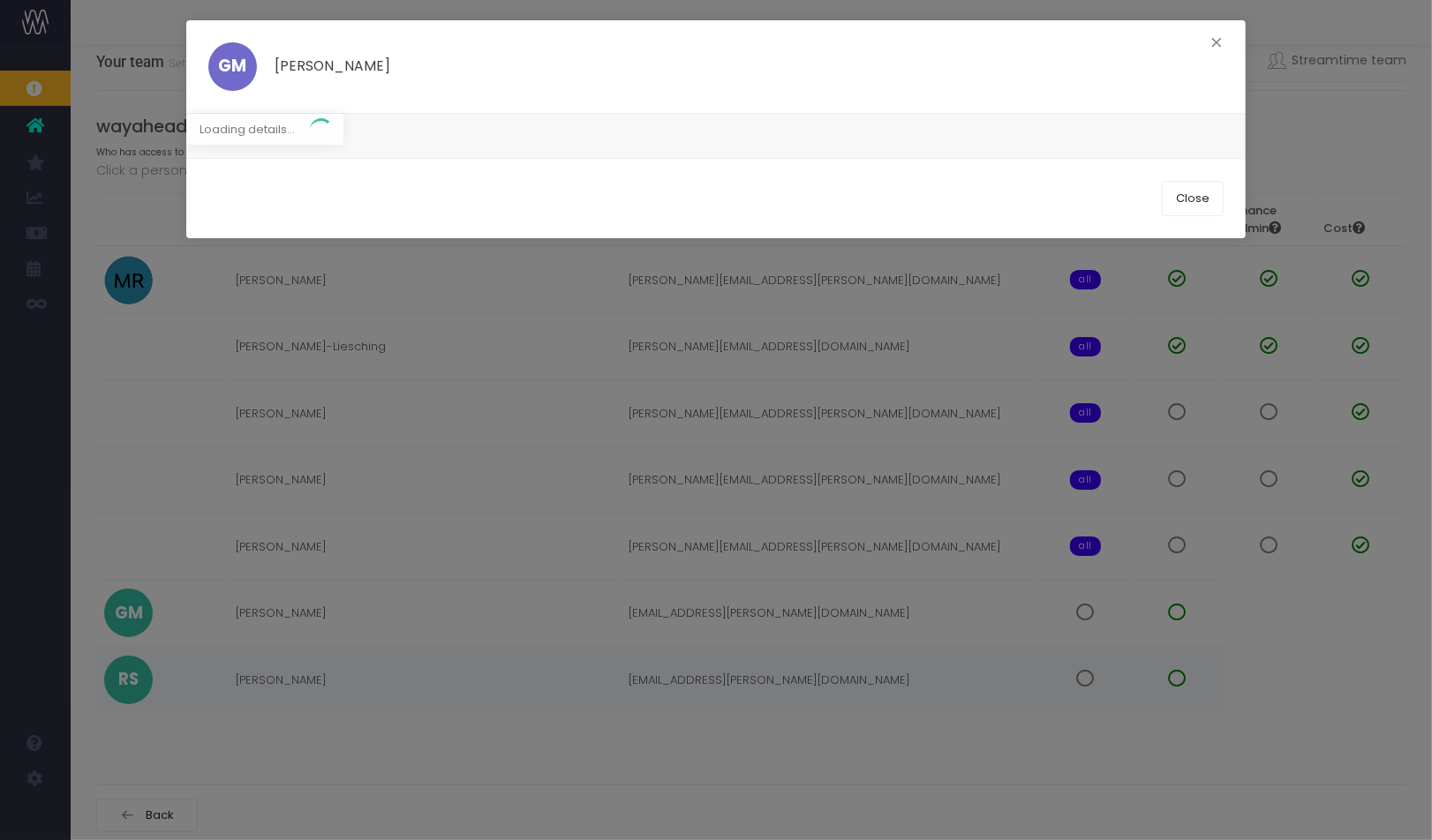
scroll to position [0, 0]
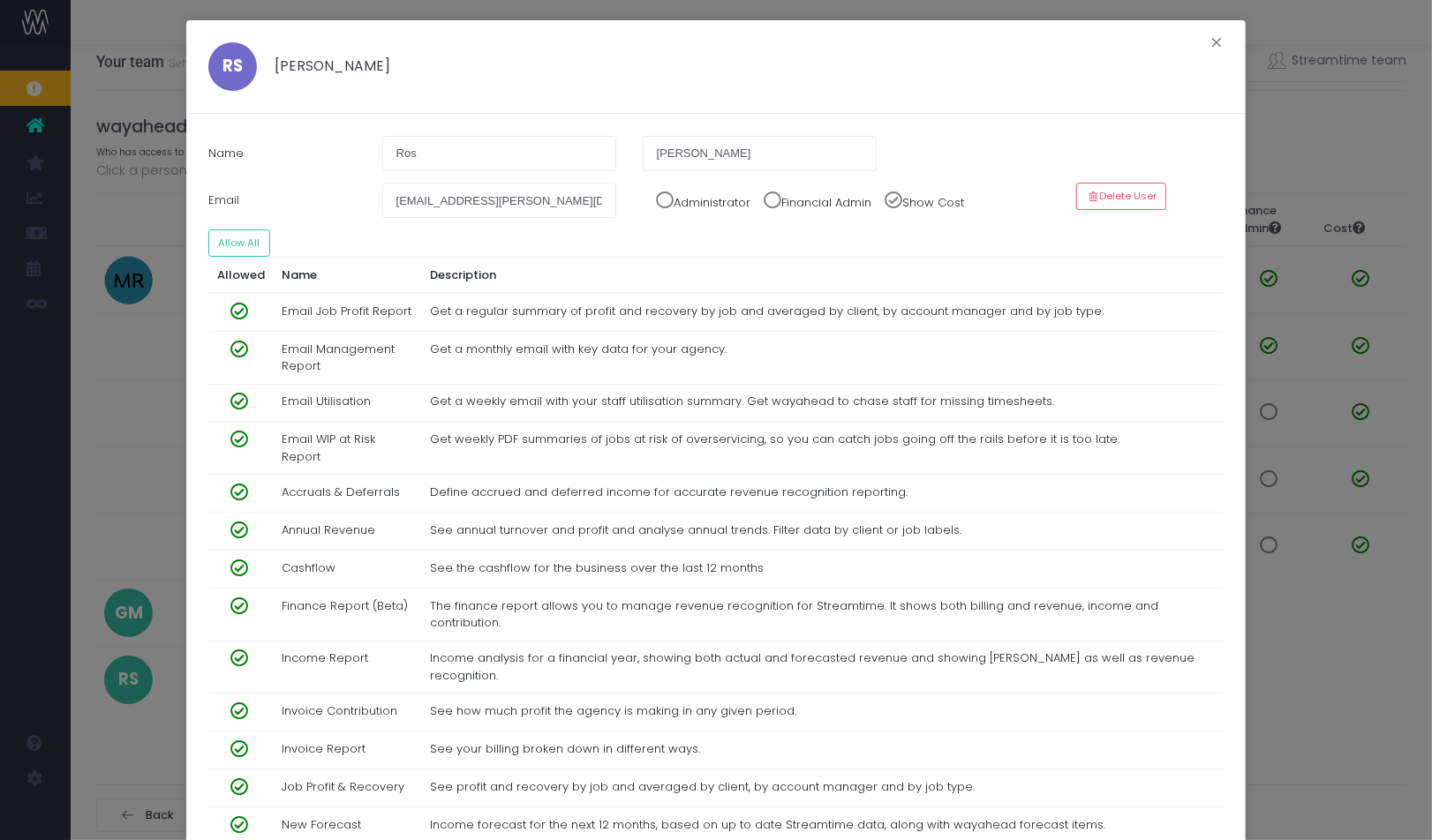
click at [234, 314] on span at bounding box center [232, 312] width 31 height 18
click at [234, 344] on span at bounding box center [232, 350] width 31 height 18
click at [245, 401] on span at bounding box center [232, 402] width 31 height 18
click at [245, 441] on span at bounding box center [232, 439] width 31 height 18
click at [236, 477] on td at bounding box center [242, 494] width 66 height 38
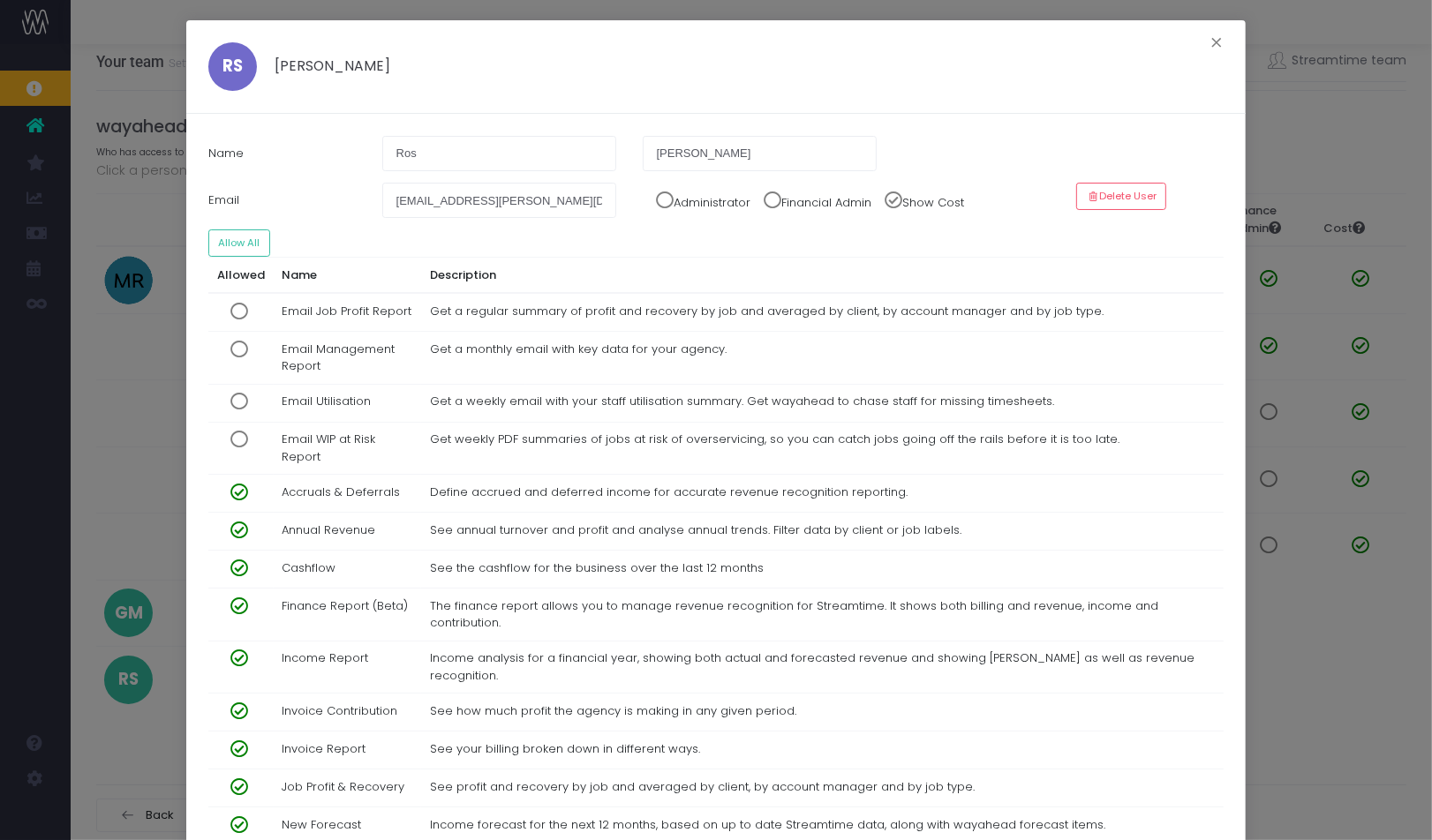
click at [239, 488] on span at bounding box center [232, 493] width 31 height 18
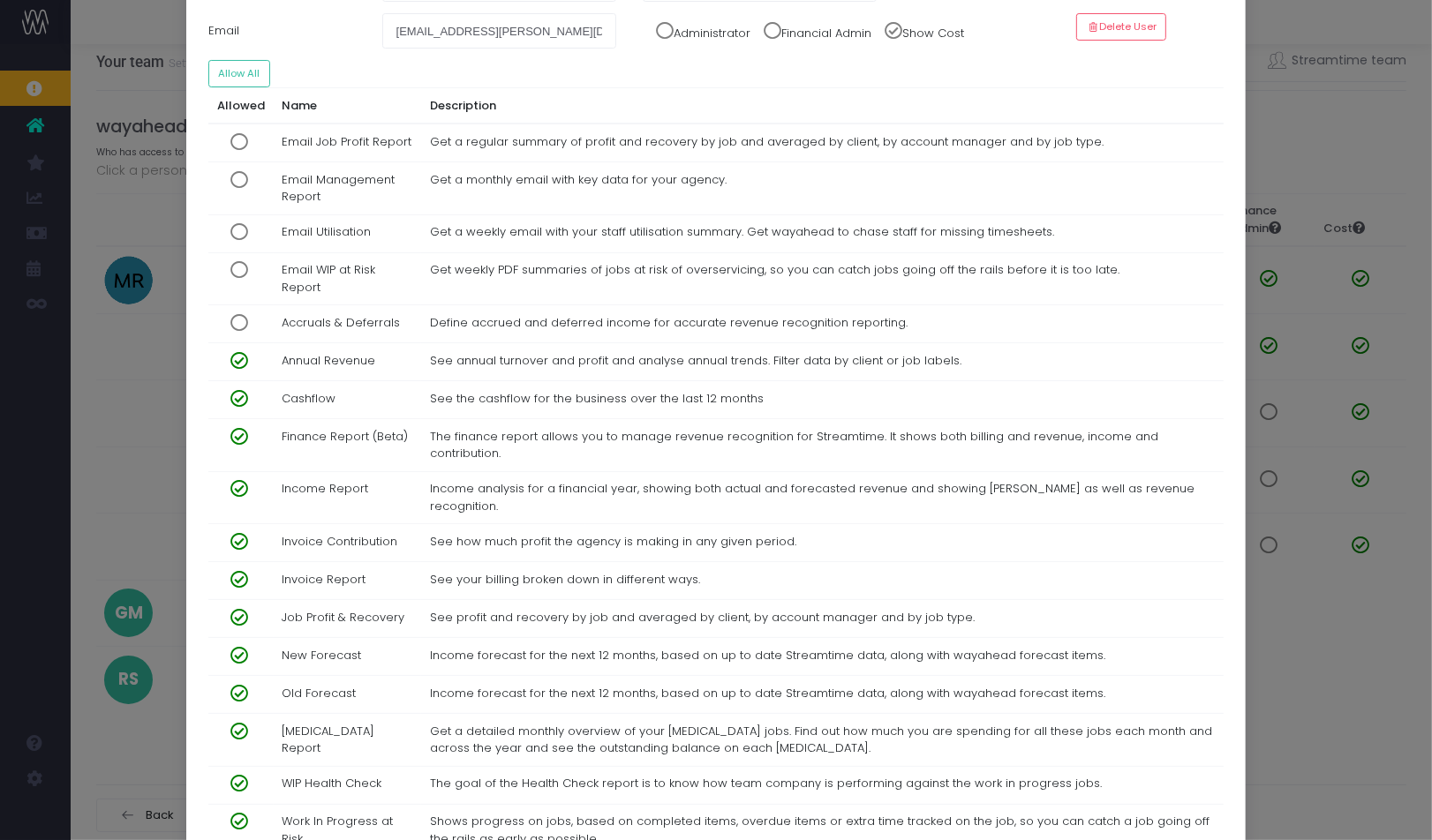
scroll to position [170, 0]
click at [233, 394] on span at bounding box center [232, 399] width 31 height 18
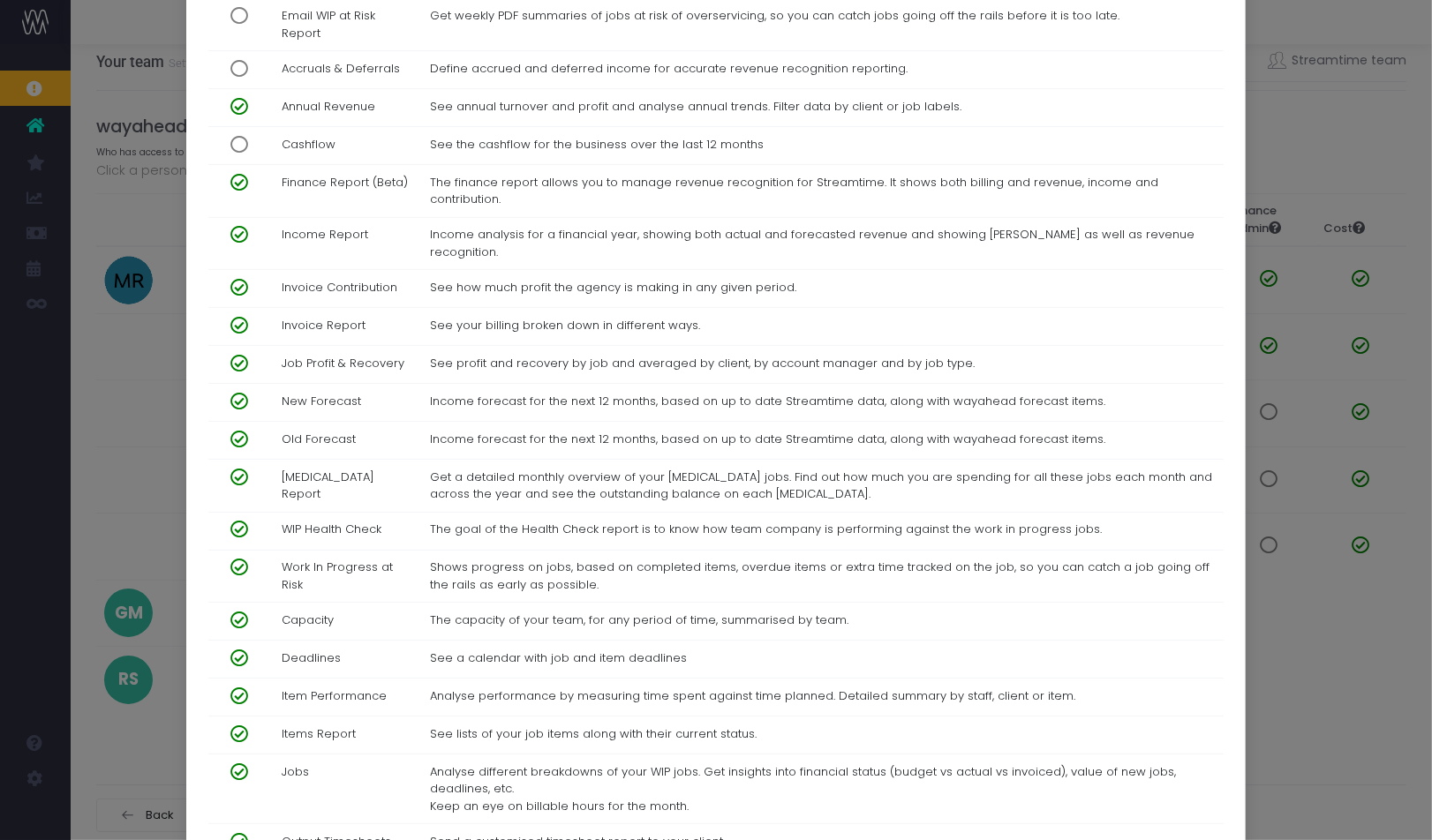
scroll to position [684, 0]
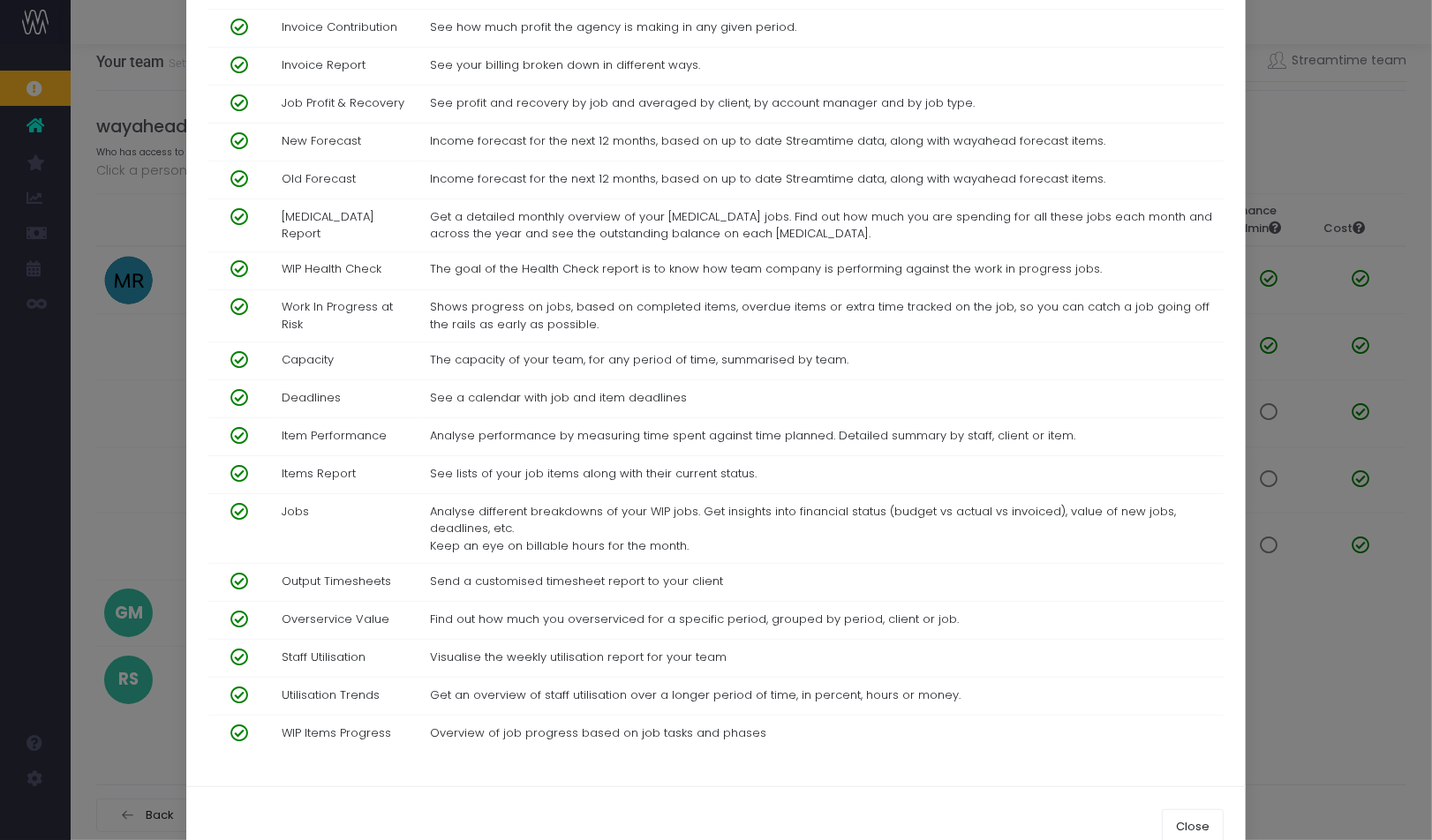
click at [238, 725] on span at bounding box center [232, 734] width 31 height 18
click at [239, 687] on span at bounding box center [232, 696] width 31 height 18
click at [239, 649] on span at bounding box center [232, 658] width 31 height 18
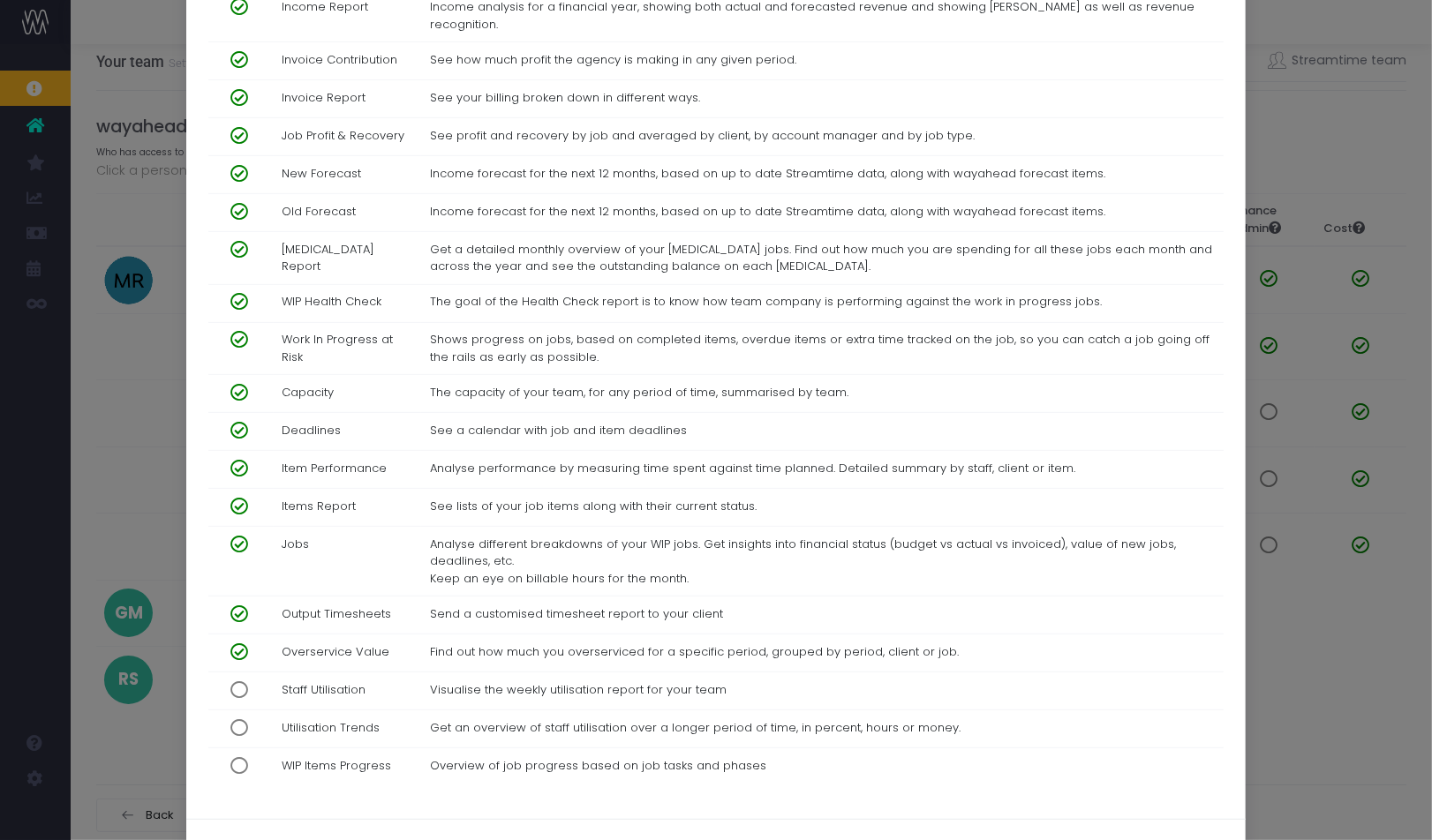
scroll to position [650, 0]
click at [240, 285] on td at bounding box center [242, 304] width 66 height 38
click at [238, 294] on span at bounding box center [232, 303] width 31 height 18
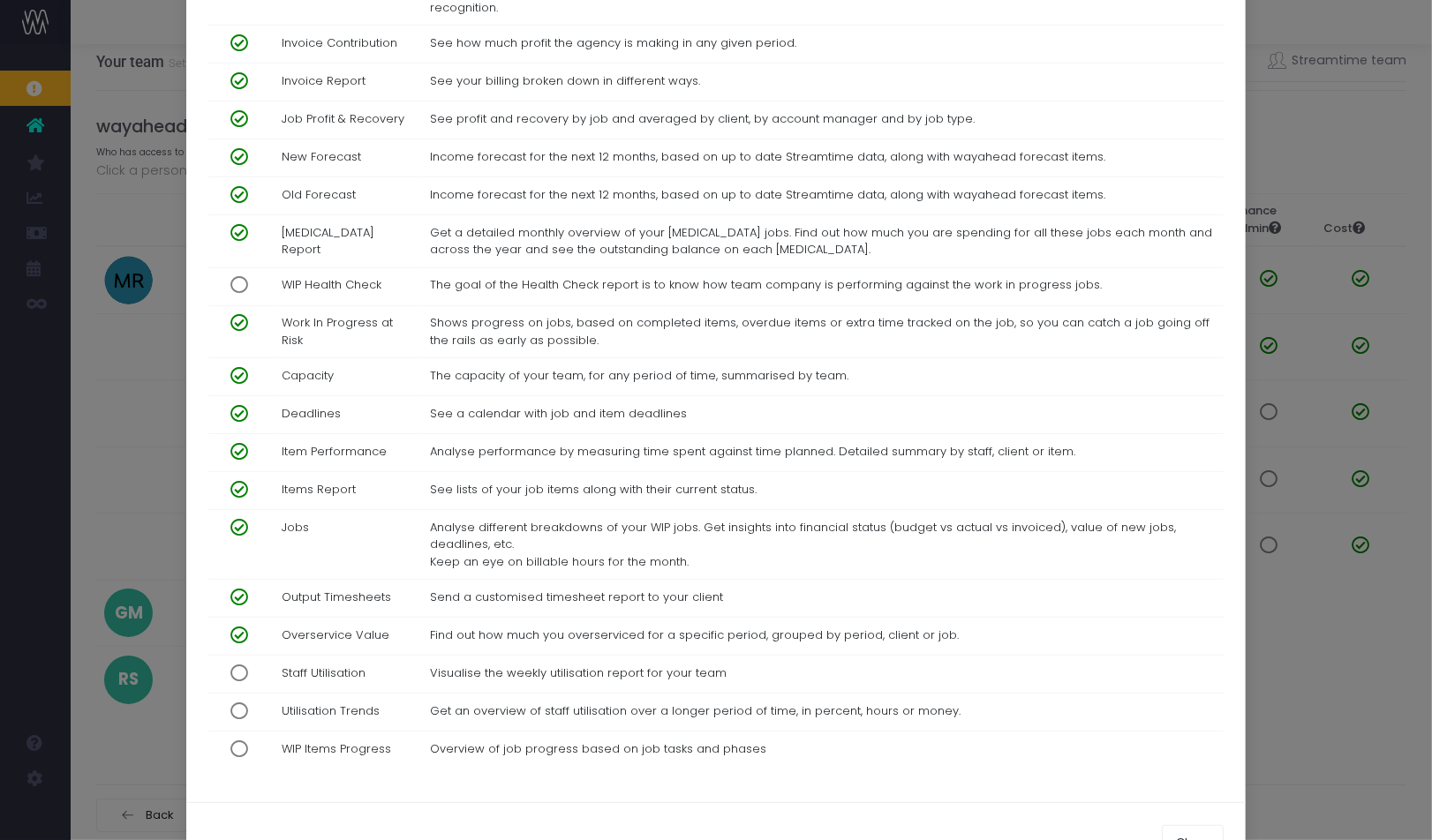
scroll to position [684, 0]
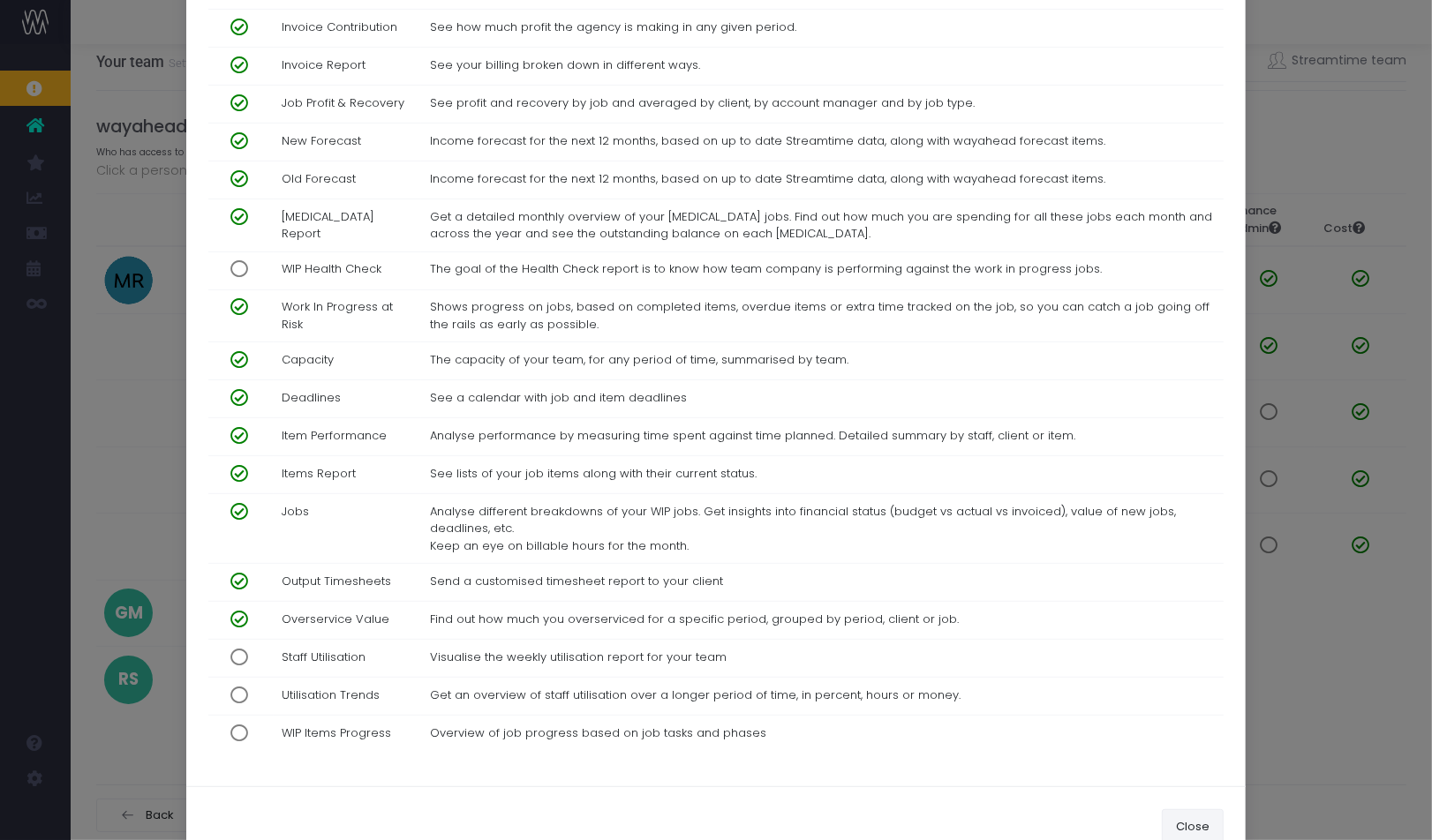
click at [1192, 809] on button "Close" at bounding box center [1193, 827] width 62 height 36
